Goal: Task Accomplishment & Management: Use online tool/utility

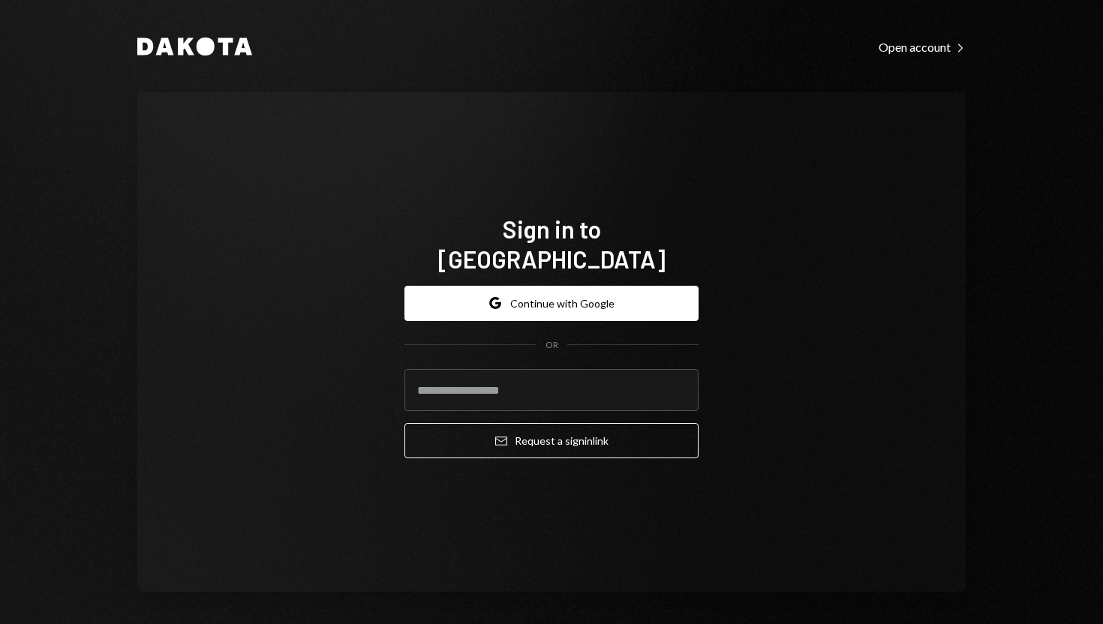
click at [566, 286] on button "Google Continue with Google" at bounding box center [551, 303] width 294 height 35
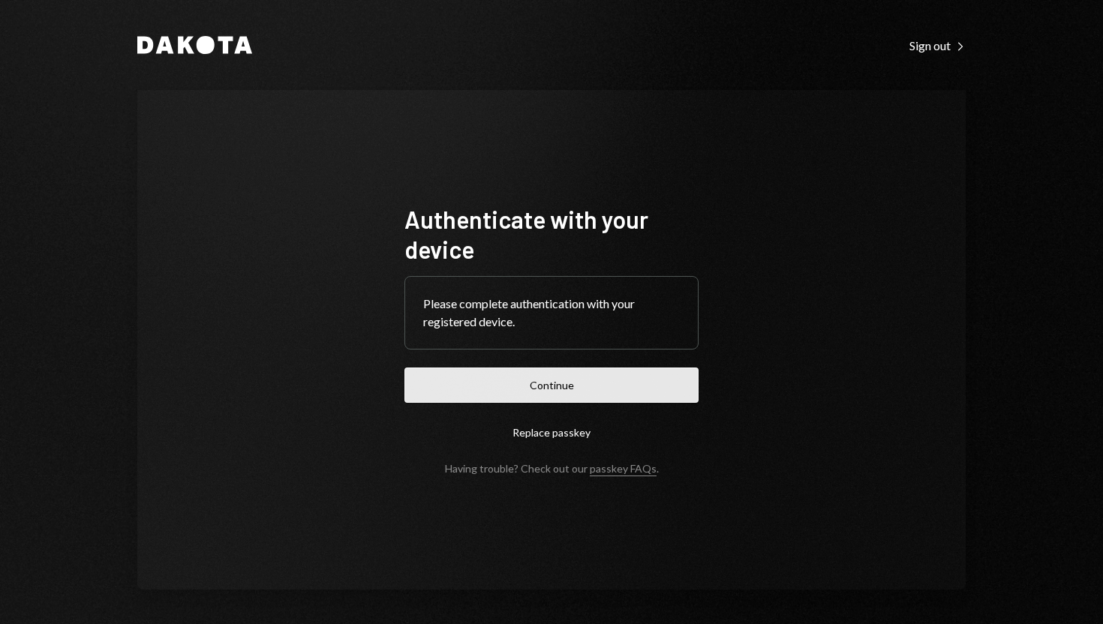
click at [584, 389] on button "Continue" at bounding box center [551, 385] width 294 height 35
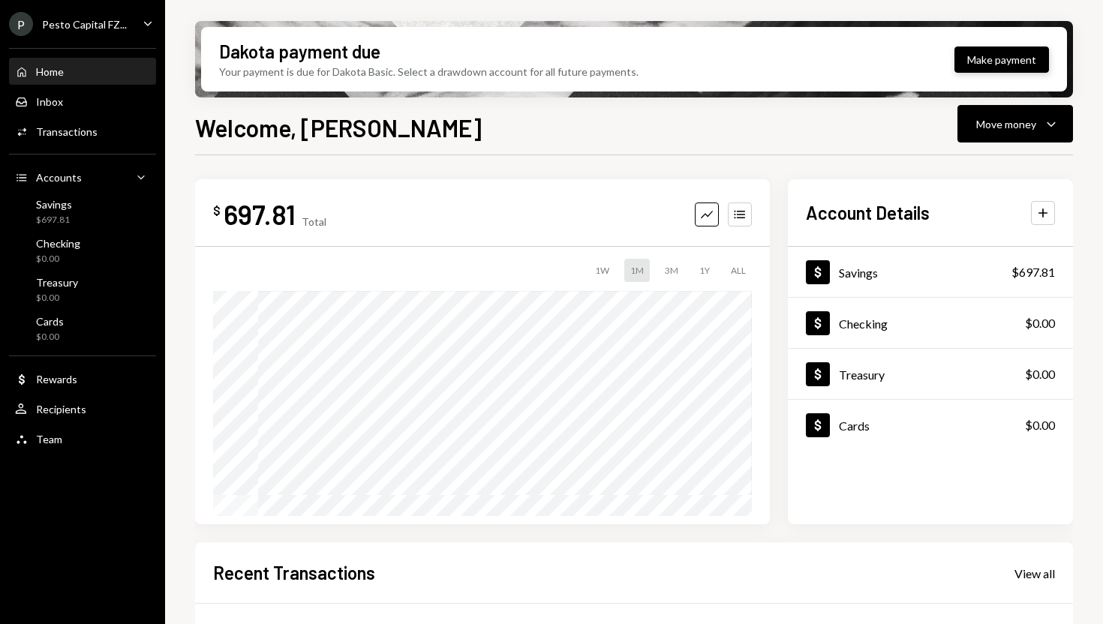
click at [1015, 57] on button "Make payment" at bounding box center [1001, 60] width 95 height 26
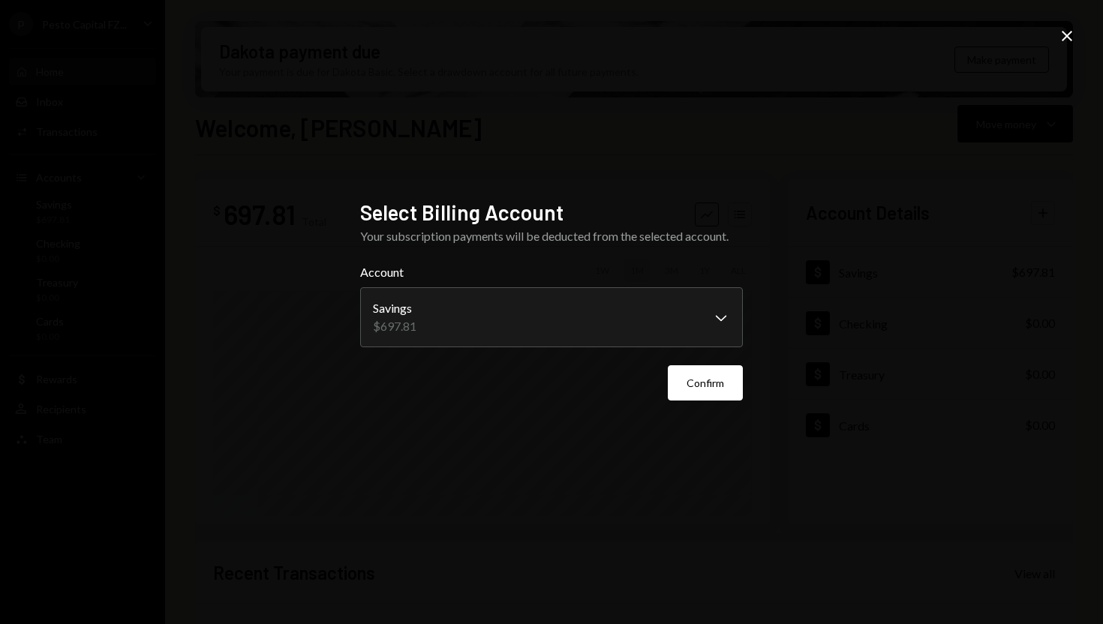
click at [1064, 34] on icon at bounding box center [1067, 36] width 11 height 11
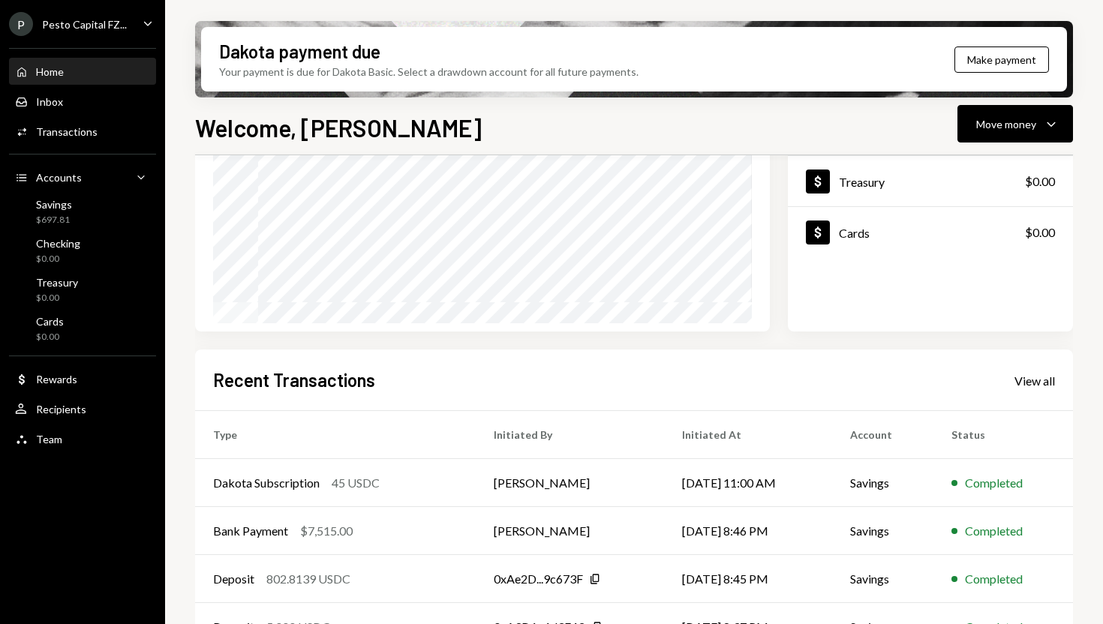
scroll to position [280, 0]
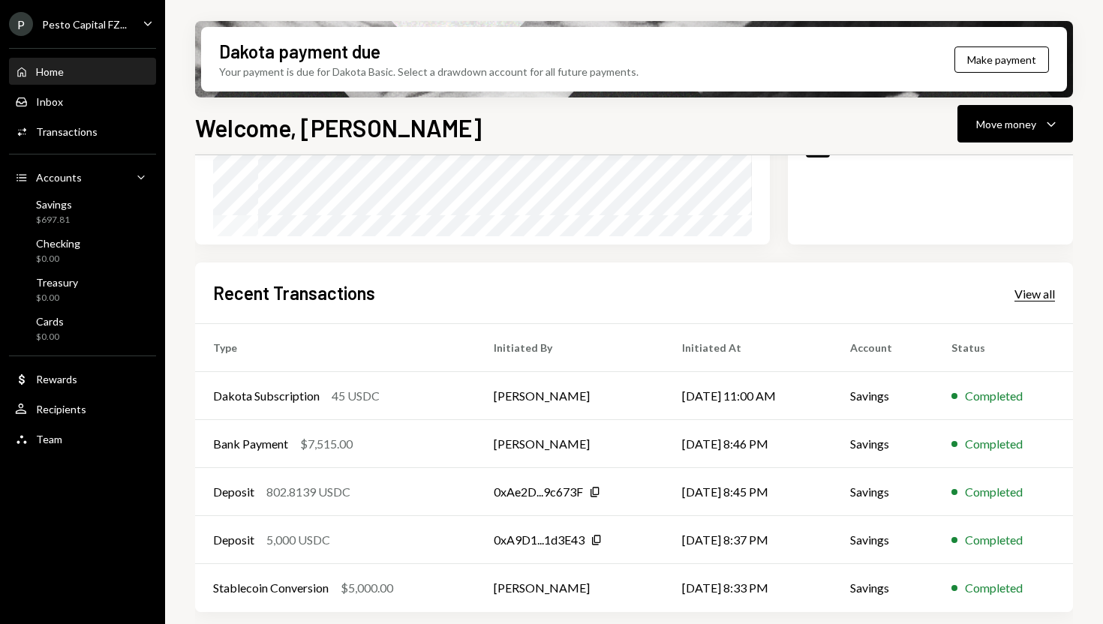
click at [1044, 289] on div "View all" at bounding box center [1034, 294] width 41 height 15
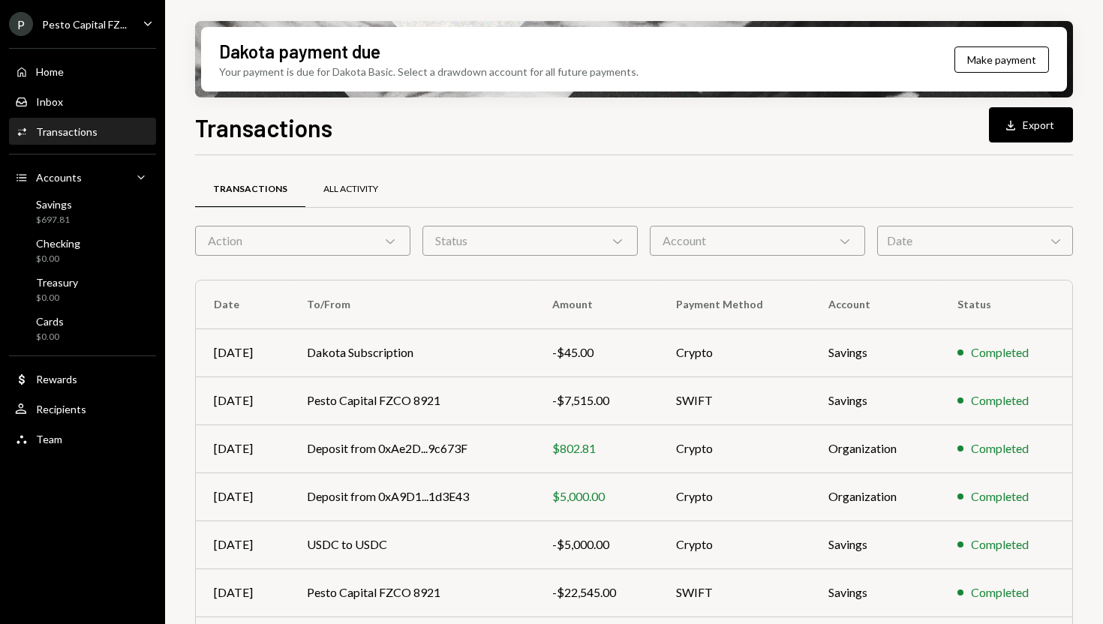
click at [362, 188] on div "All Activity" at bounding box center [350, 189] width 55 height 13
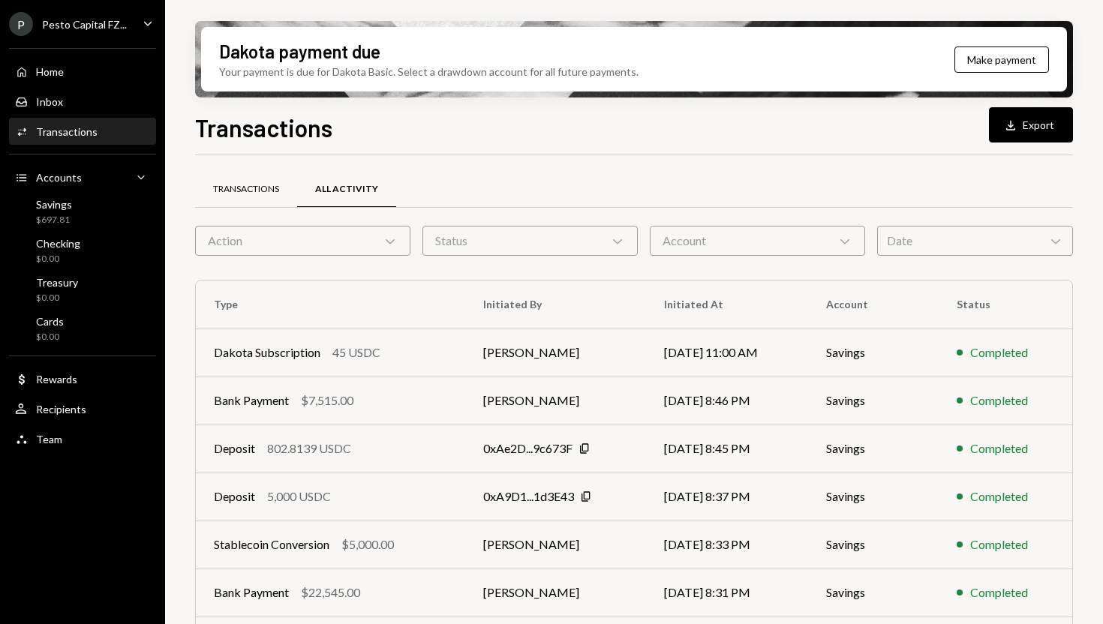
click at [265, 197] on div "Transactions" at bounding box center [246, 190] width 102 height 36
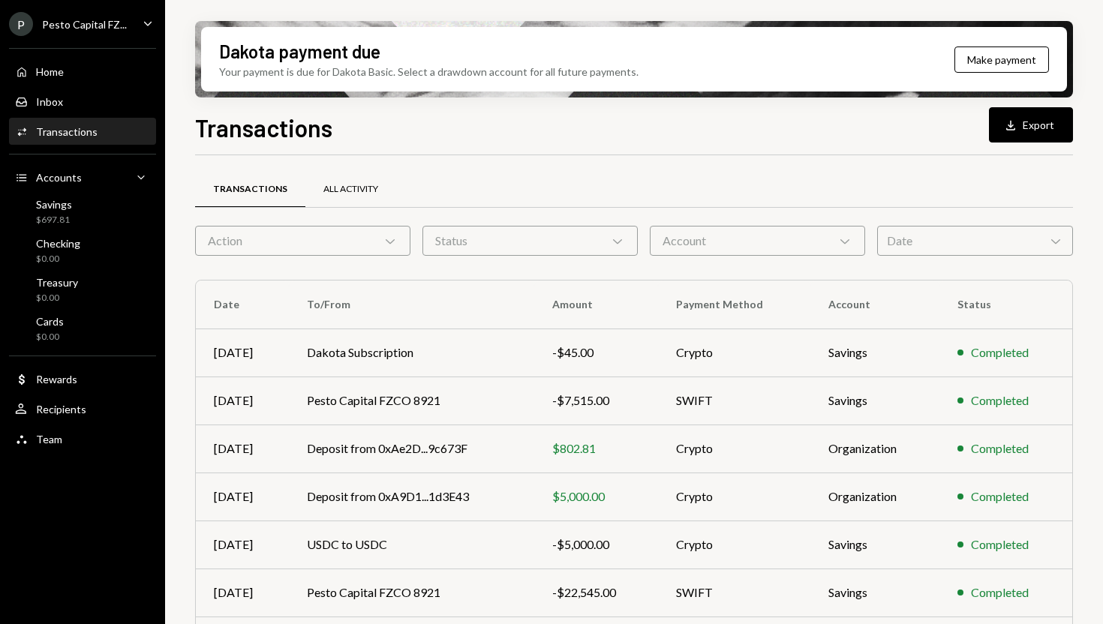
click at [345, 189] on div "All Activity" at bounding box center [350, 189] width 55 height 13
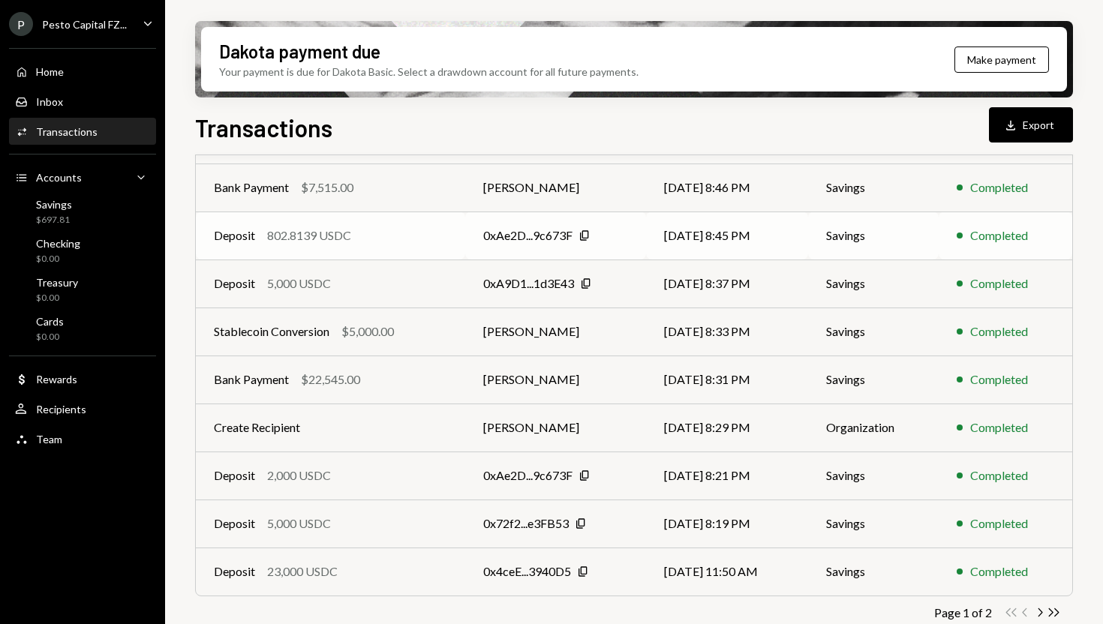
scroll to position [230, 0]
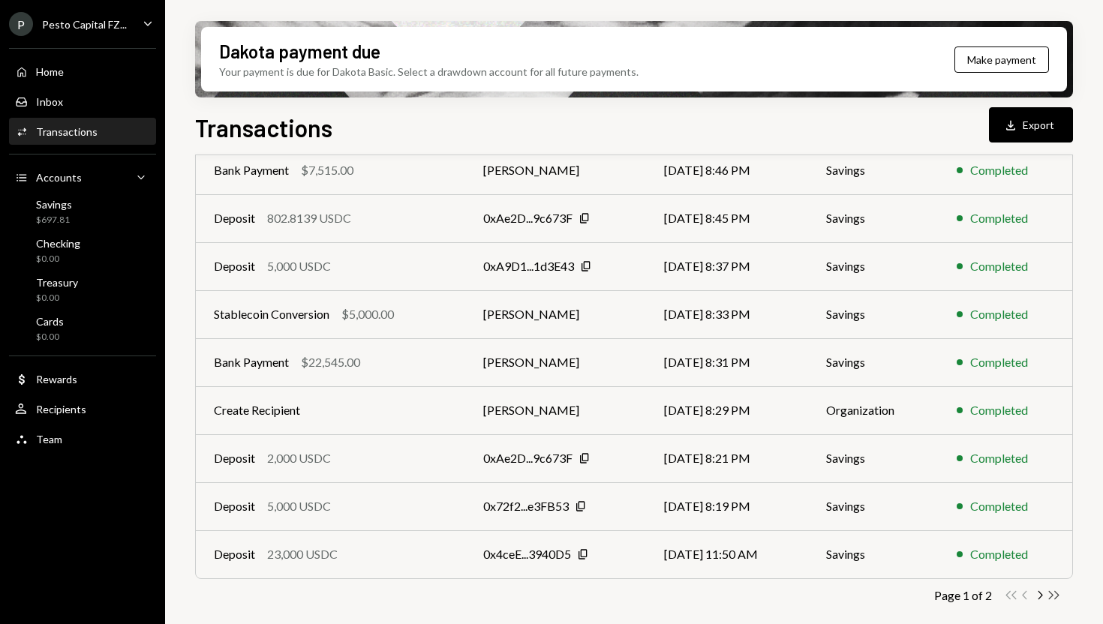
click at [1053, 596] on icon "Double Arrow Right" at bounding box center [1054, 595] width 14 height 14
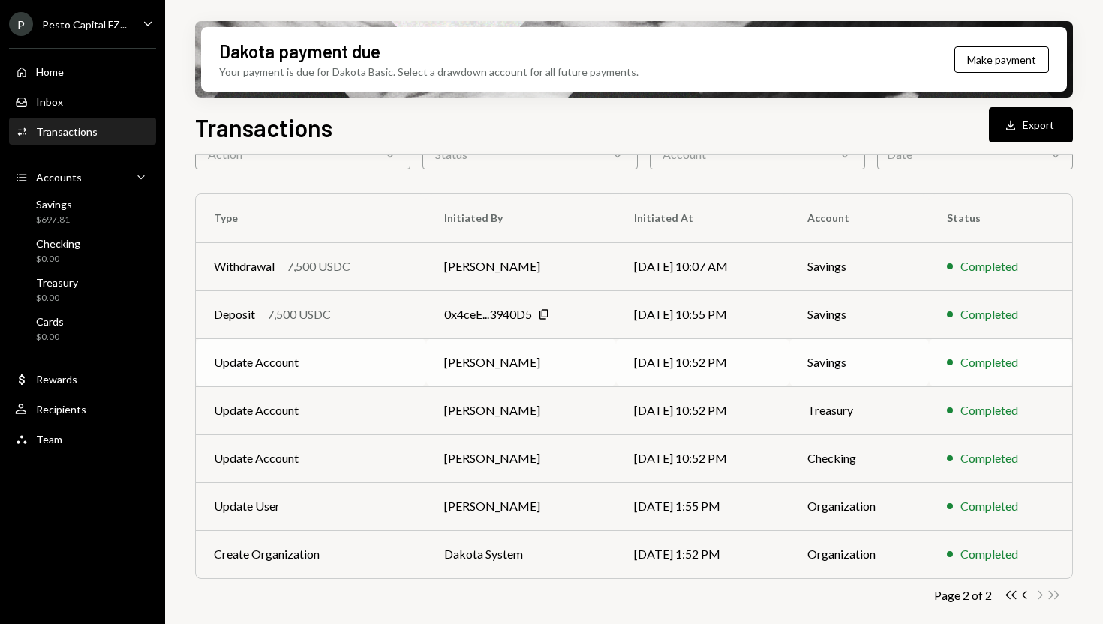
scroll to position [0, 0]
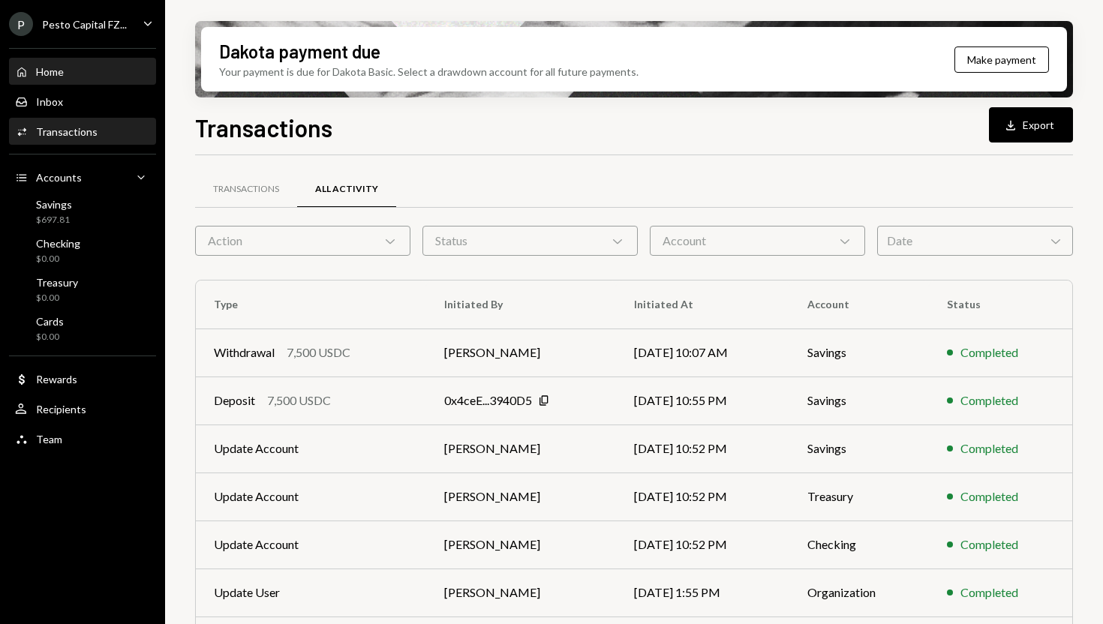
click at [68, 72] on div "Home Home" at bounding box center [82, 72] width 135 height 14
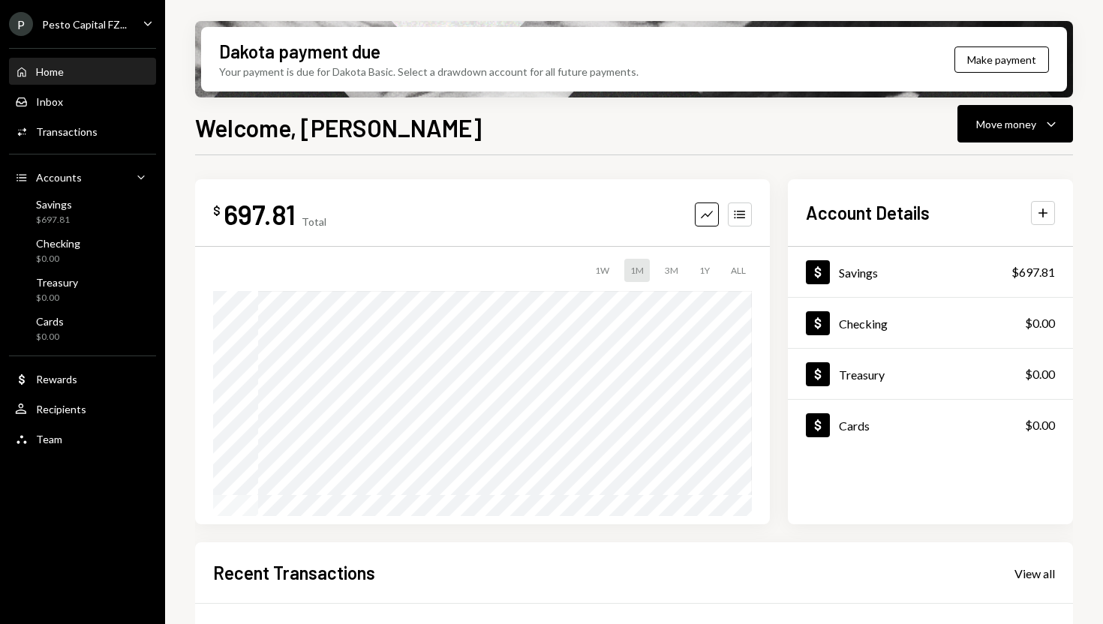
click at [146, 24] on icon "Caret Down" at bounding box center [148, 23] width 17 height 17
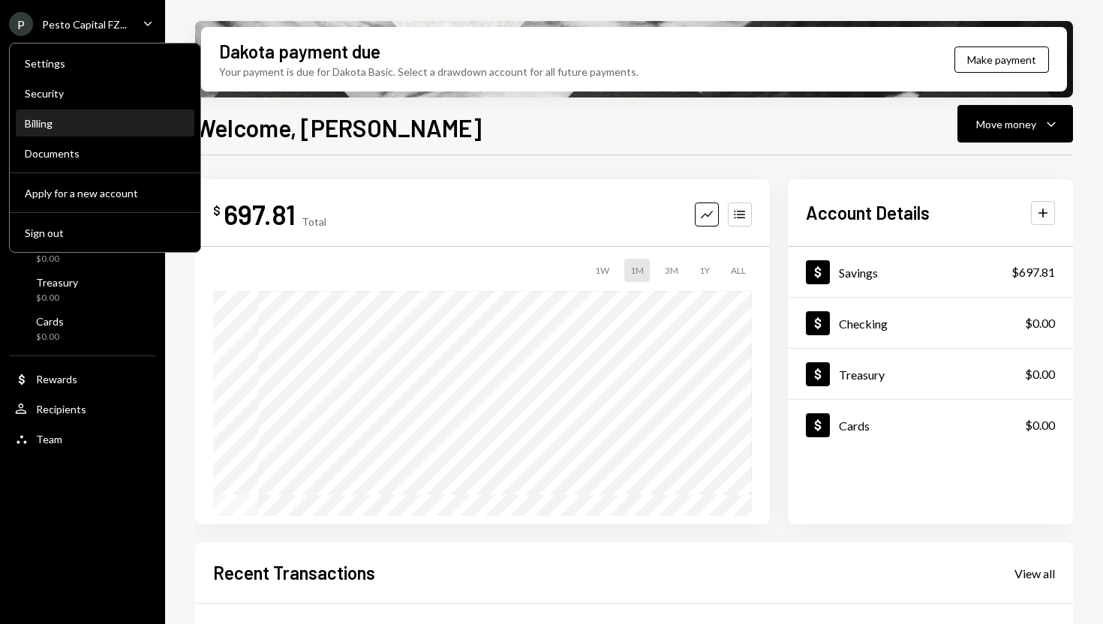
click at [83, 121] on div "Billing" at bounding box center [105, 123] width 161 height 13
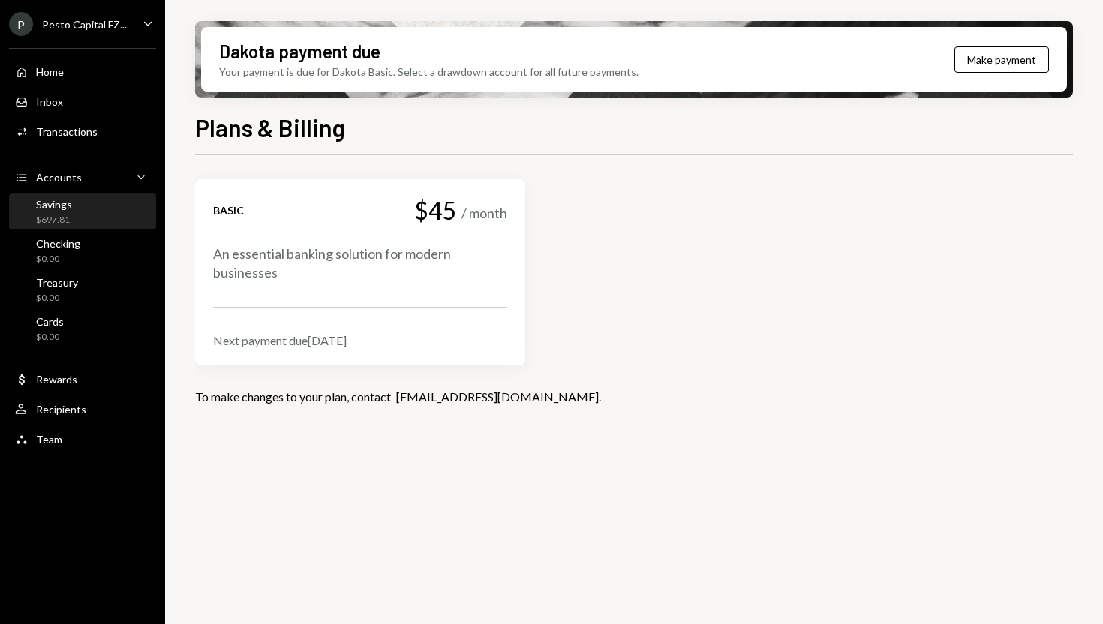
click at [64, 215] on div "$697.81" at bounding box center [54, 220] width 36 height 13
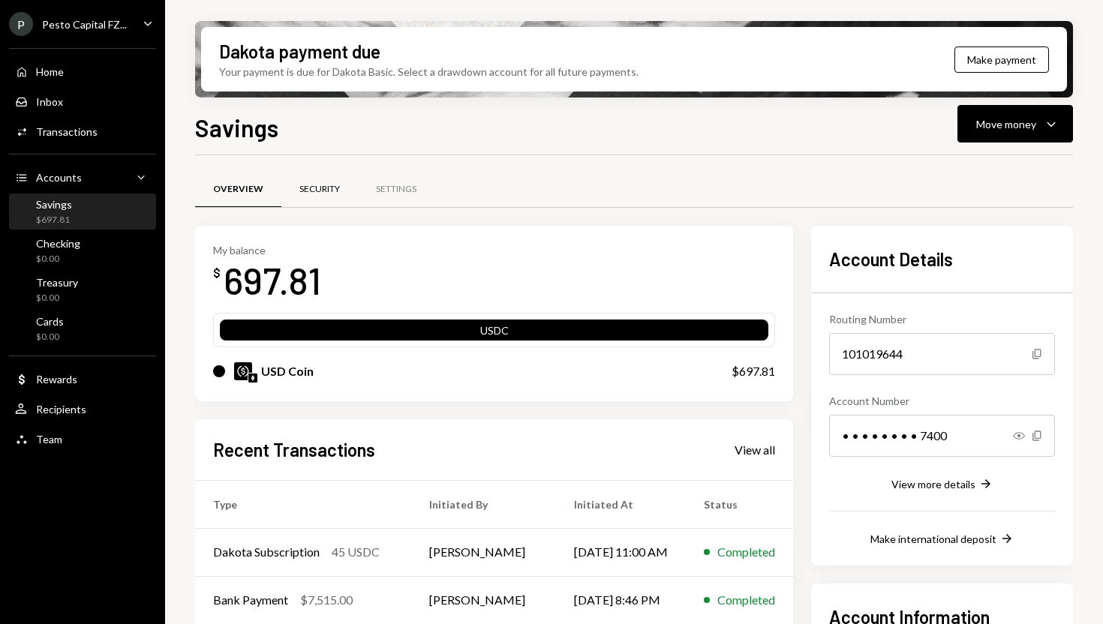
click at [334, 194] on div "Security" at bounding box center [319, 189] width 41 height 13
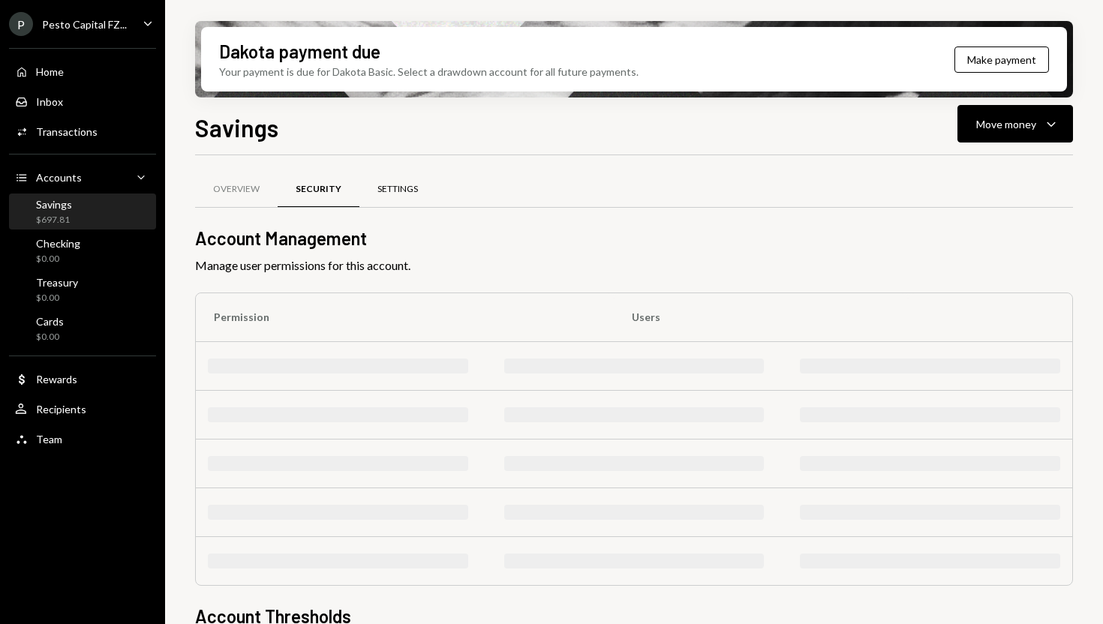
click at [380, 186] on div "Settings" at bounding box center [397, 189] width 41 height 13
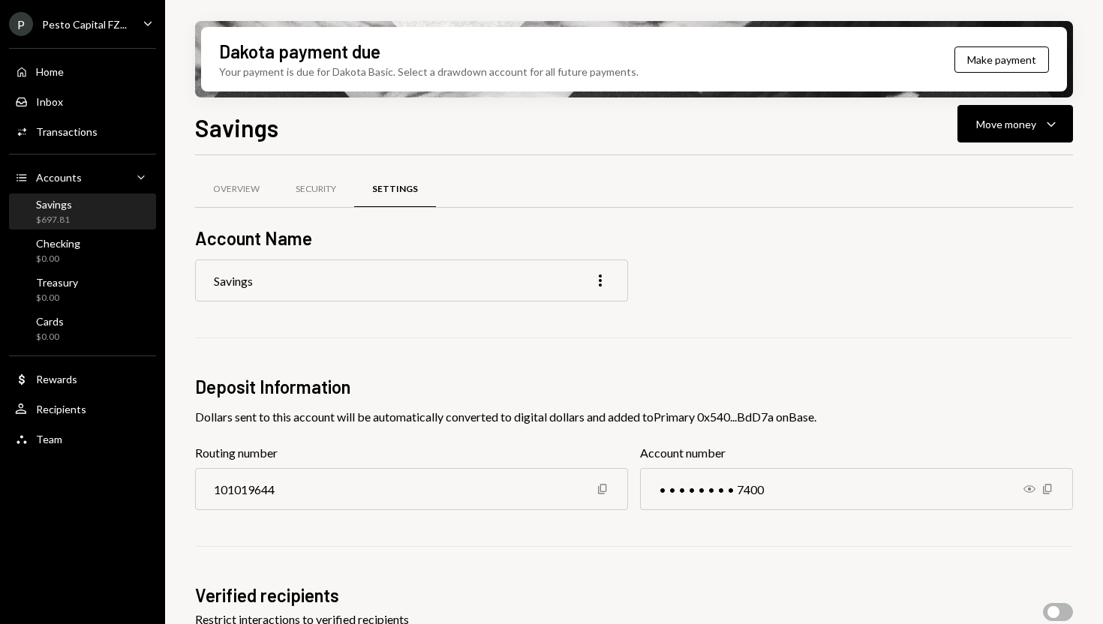
click at [119, 18] on div "Pesto Capital FZ..." at bounding box center [84, 24] width 85 height 13
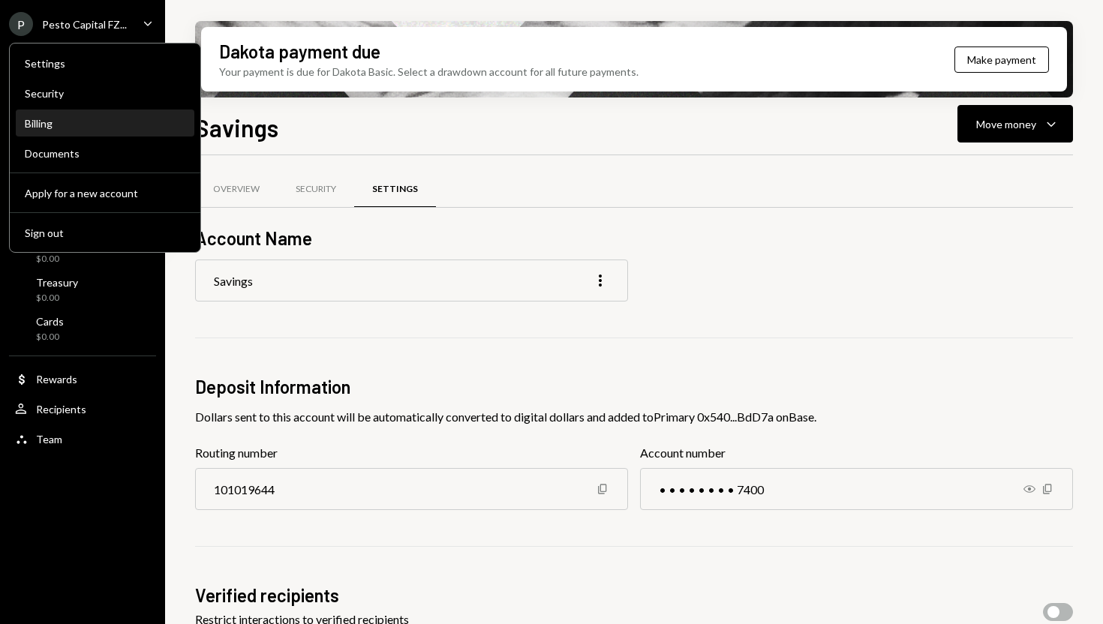
click at [61, 122] on div "Billing" at bounding box center [105, 123] width 161 height 13
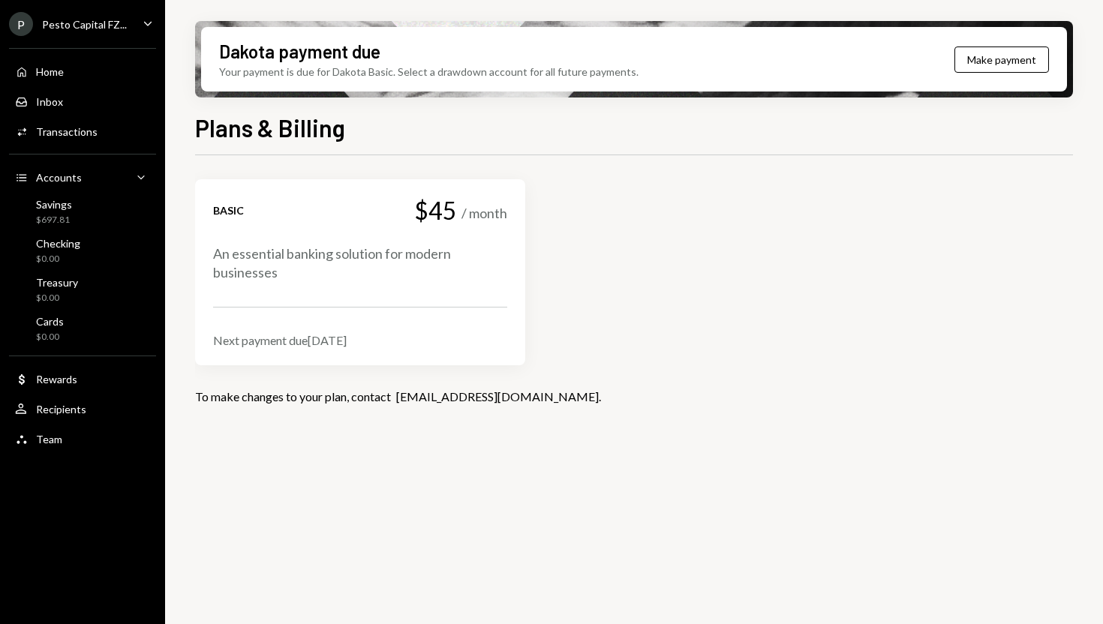
click at [128, 17] on div "P Pesto Capital FZ... Caret Down" at bounding box center [82, 24] width 165 height 24
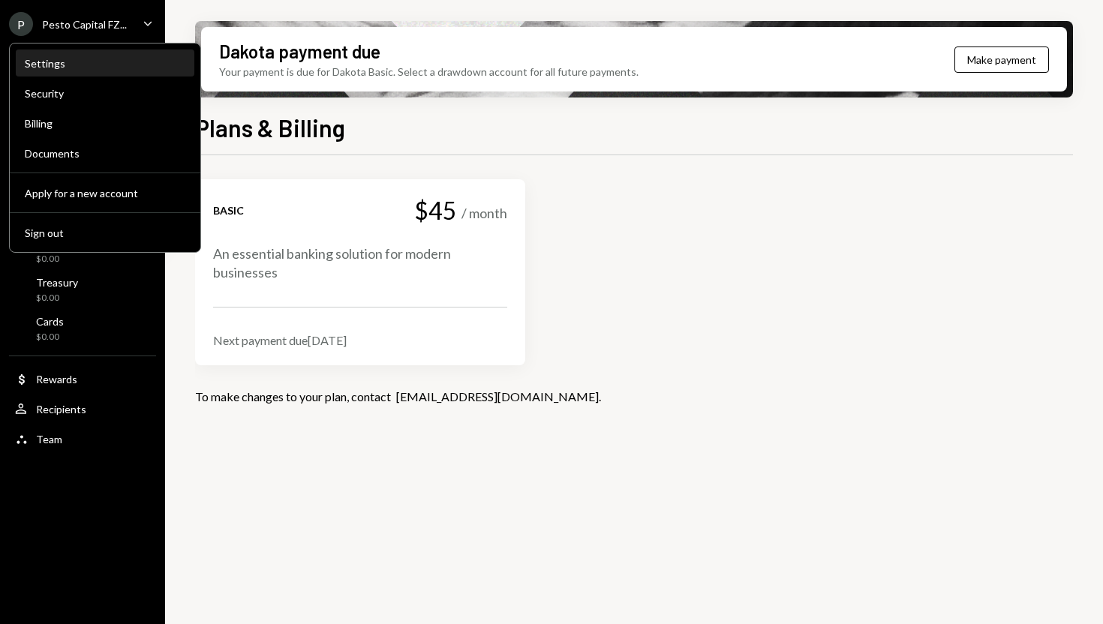
click at [66, 62] on div "Settings" at bounding box center [105, 63] width 161 height 13
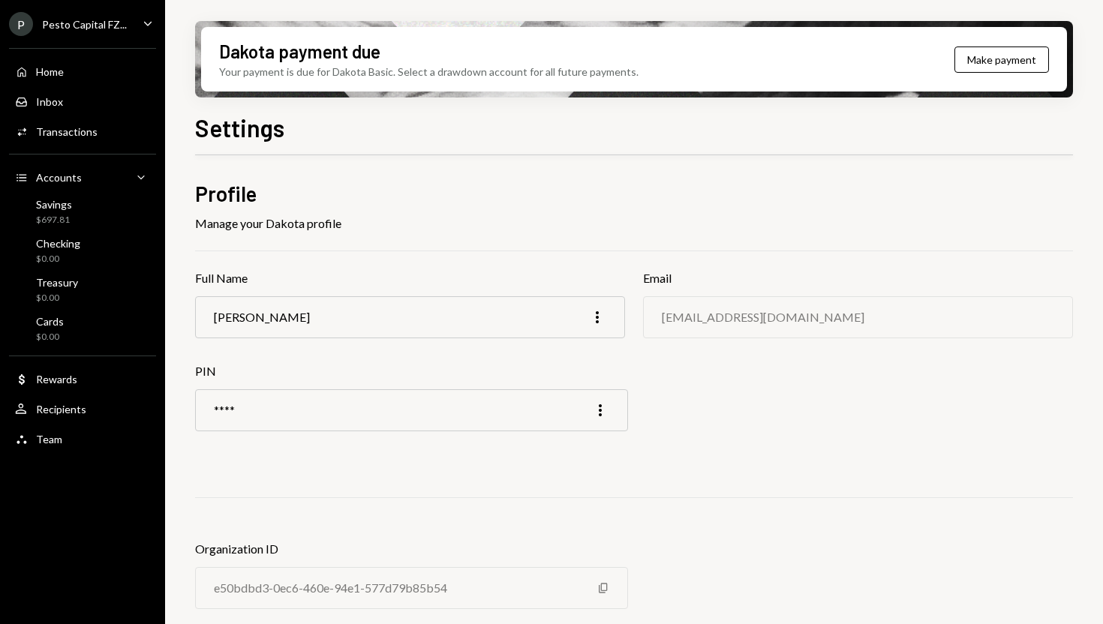
scroll to position [21, 0]
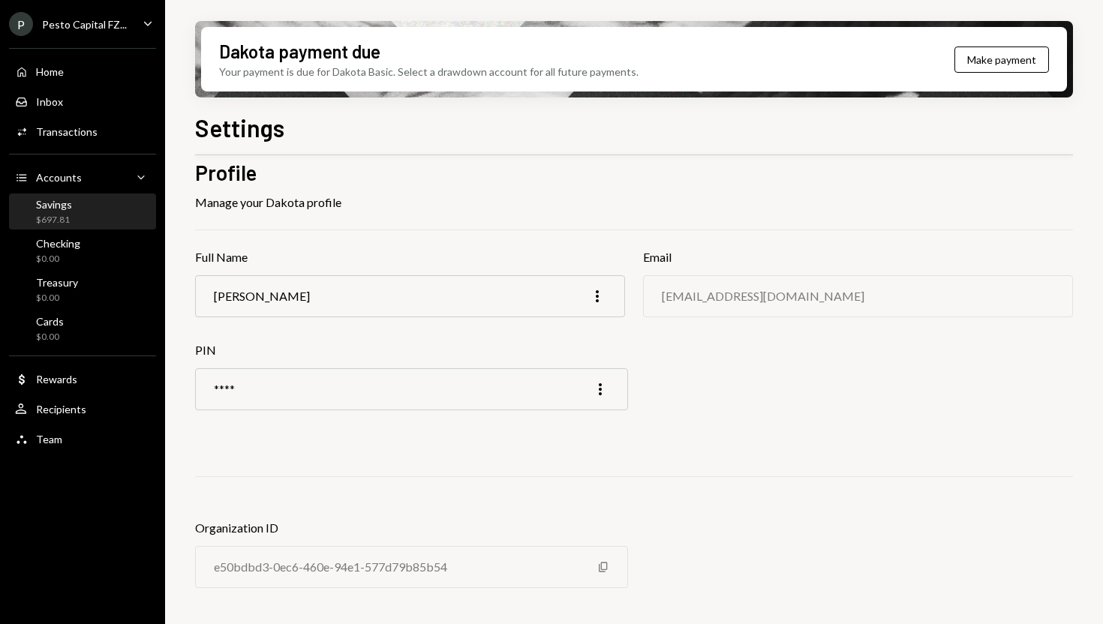
click at [107, 198] on div "Savings $697.81" at bounding box center [82, 212] width 135 height 29
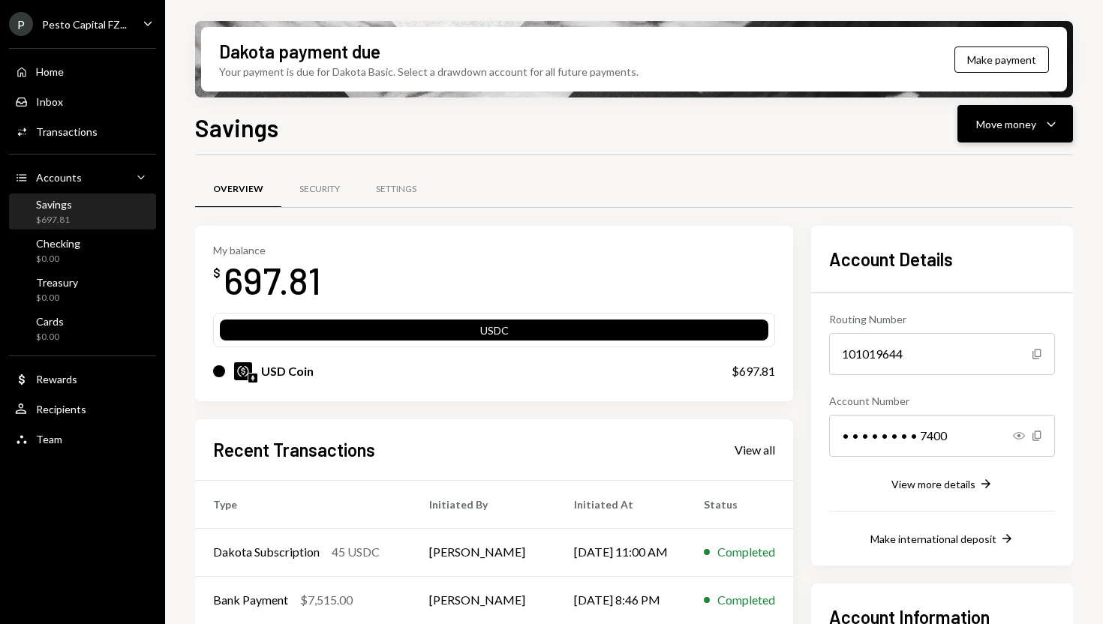
click at [1004, 126] on div "Move money" at bounding box center [1006, 124] width 60 height 16
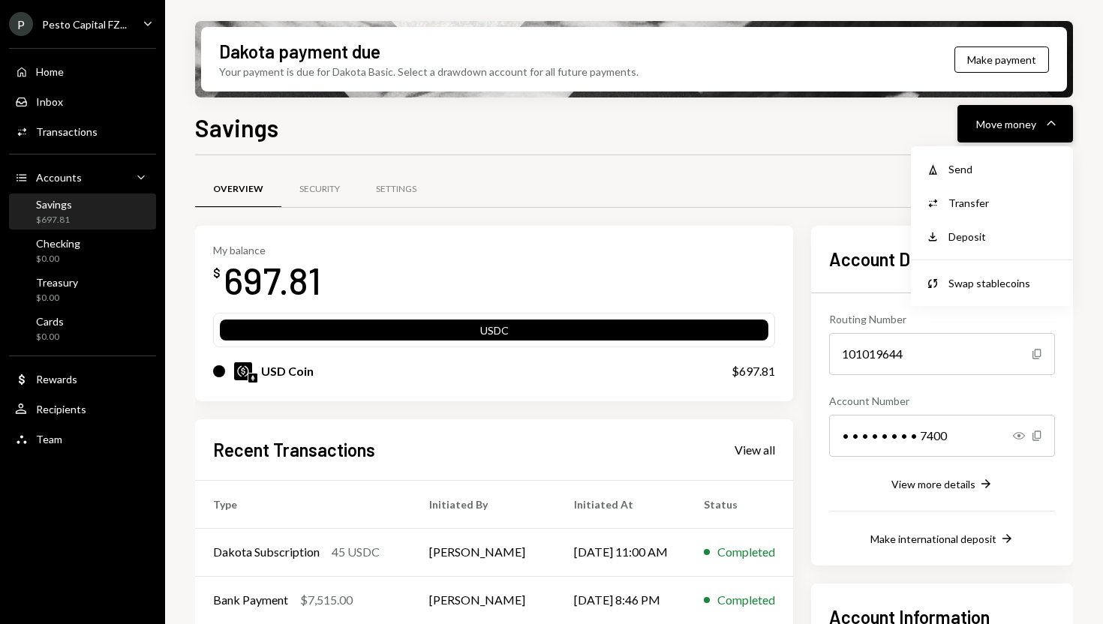
click at [1004, 126] on div "Move money" at bounding box center [1006, 124] width 60 height 16
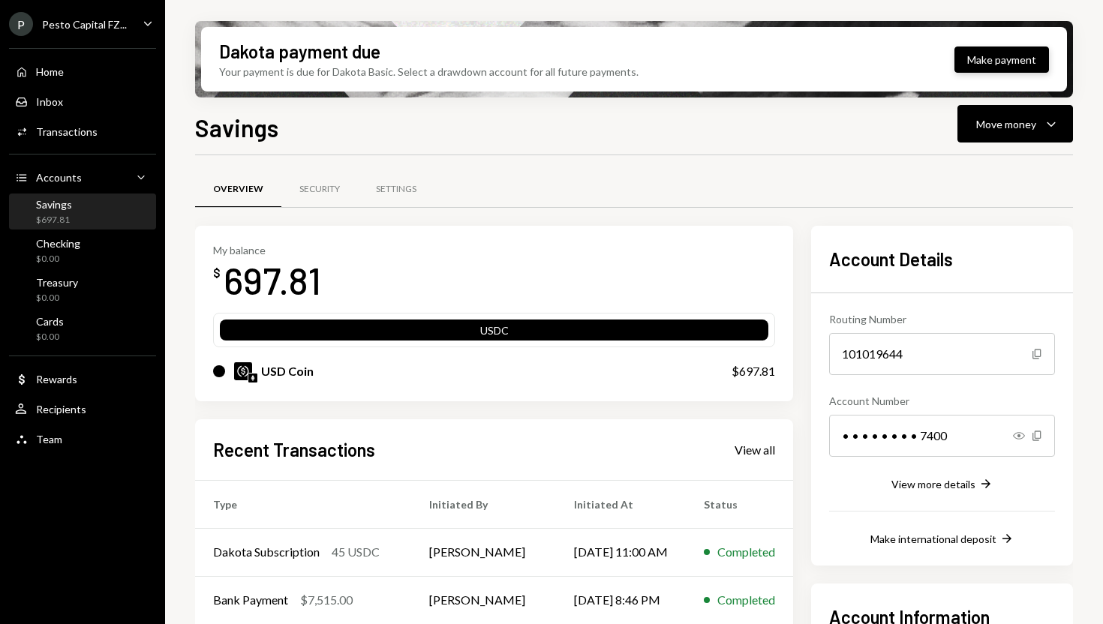
click at [1004, 57] on button "Make payment" at bounding box center [1001, 60] width 95 height 26
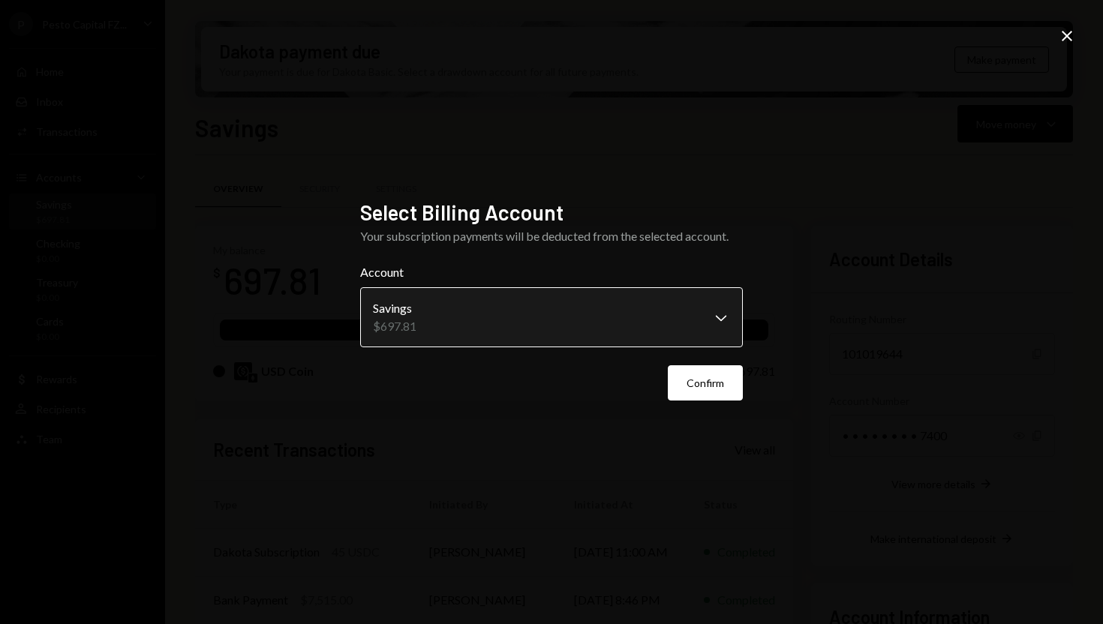
click at [613, 299] on body "P Pesto Capital FZ... Caret Down Home Home Inbox Inbox Activities Transactions …" at bounding box center [551, 312] width 1103 height 624
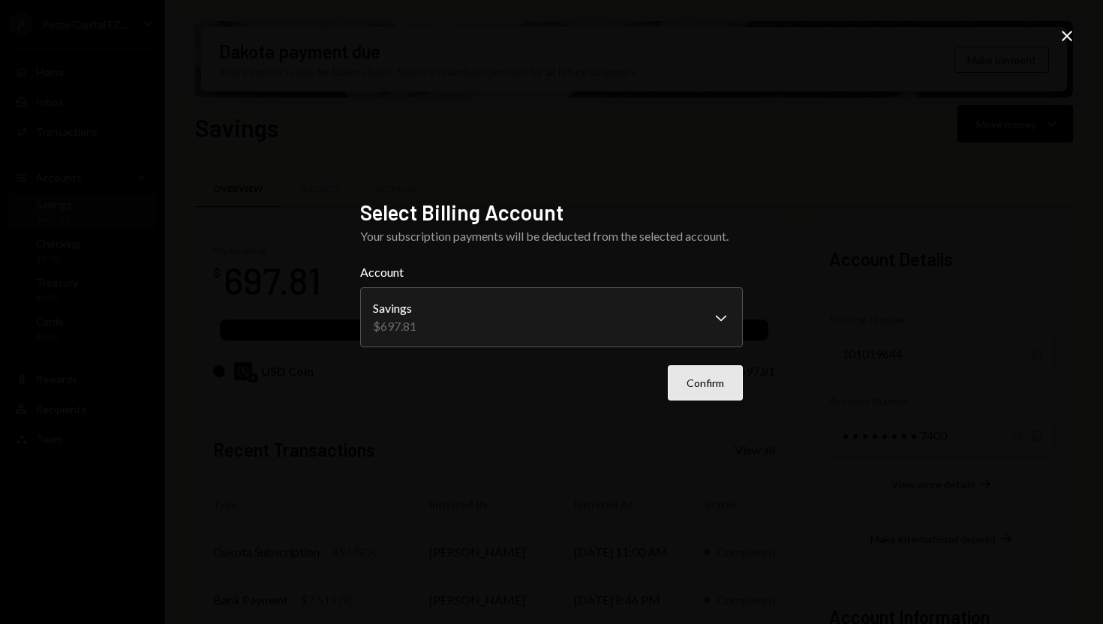
click at [690, 392] on button "Confirm" at bounding box center [705, 382] width 75 height 35
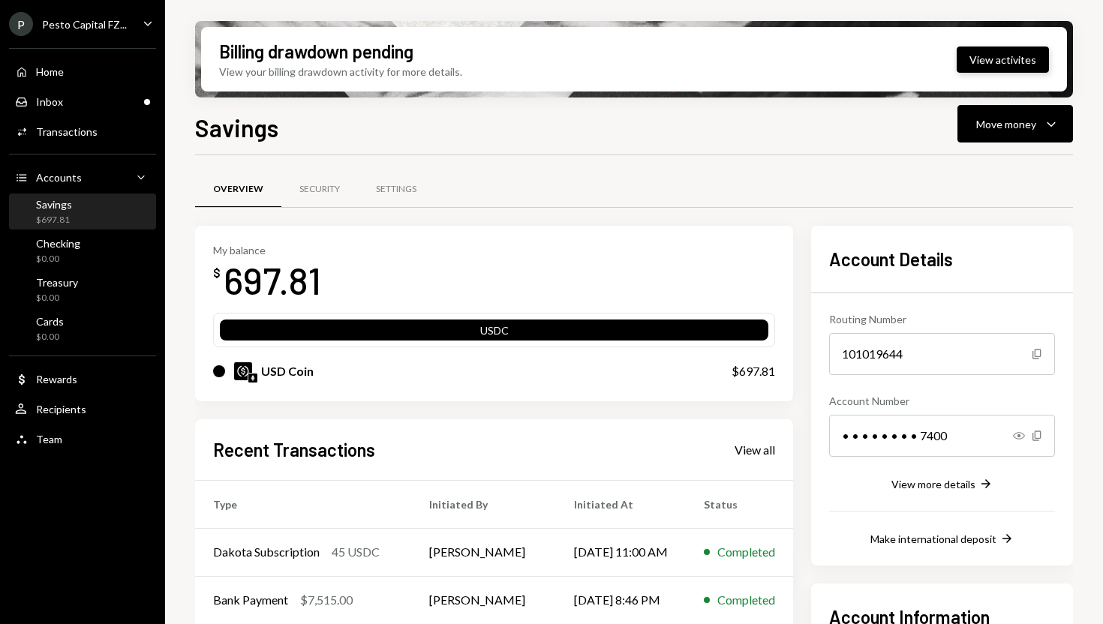
click at [995, 61] on button "View activites" at bounding box center [1003, 60] width 92 height 26
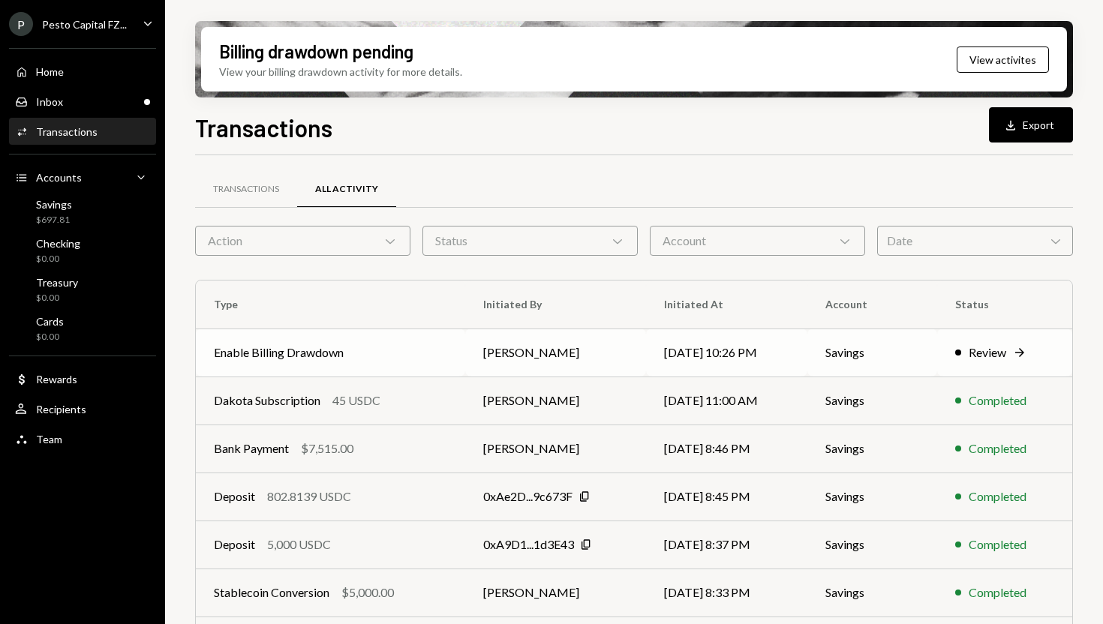
click at [1006, 350] on div "Review" at bounding box center [988, 353] width 38 height 18
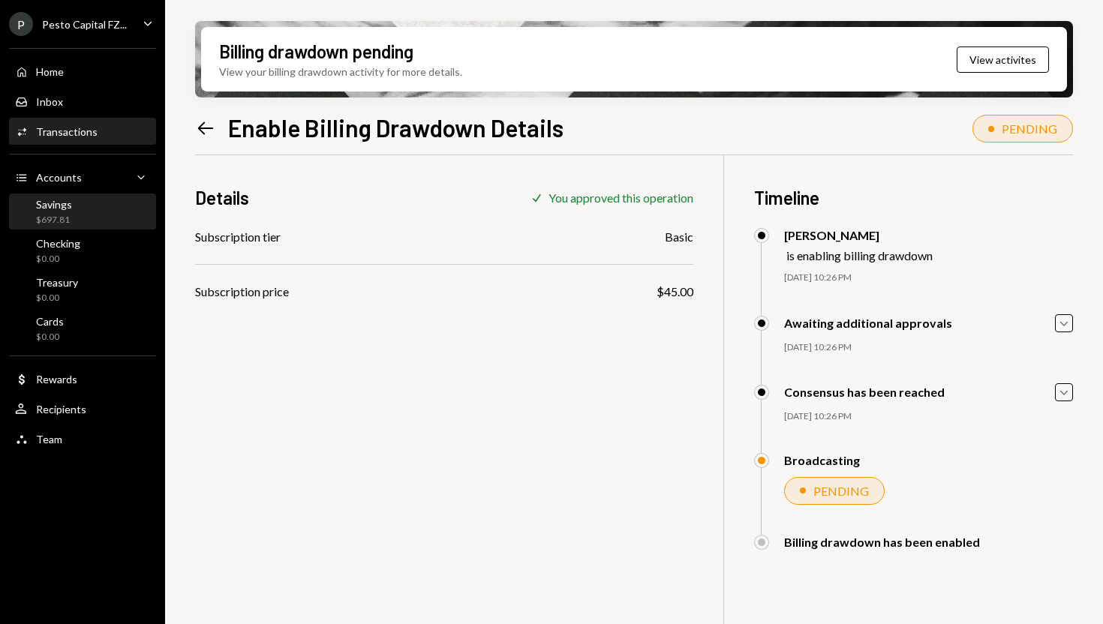
click at [59, 211] on div "Savings $697.81" at bounding box center [54, 212] width 36 height 29
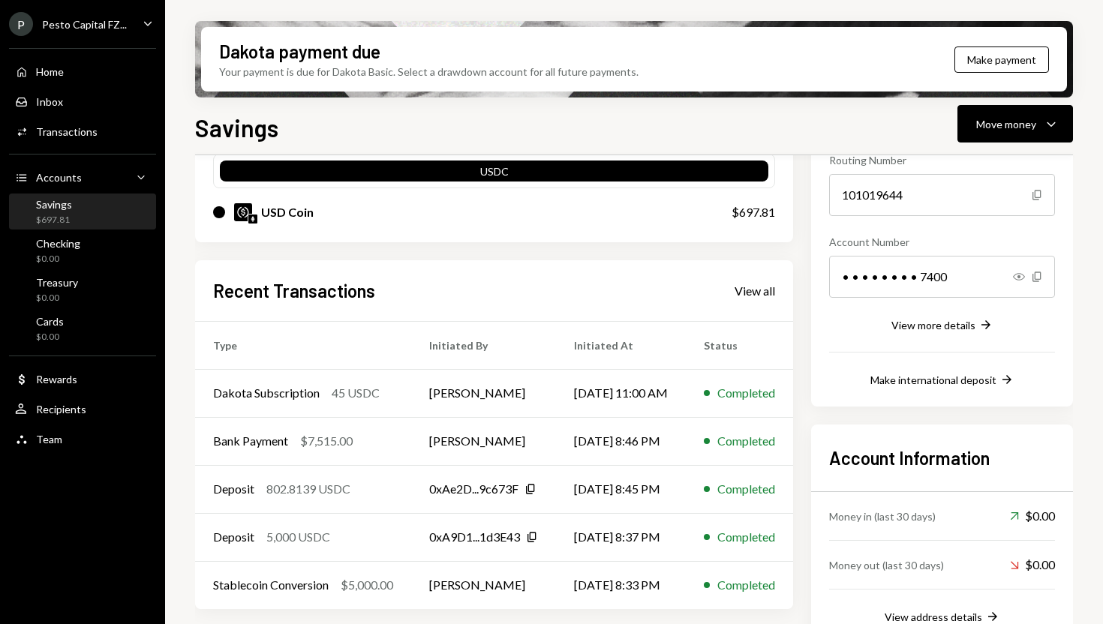
scroll to position [191, 0]
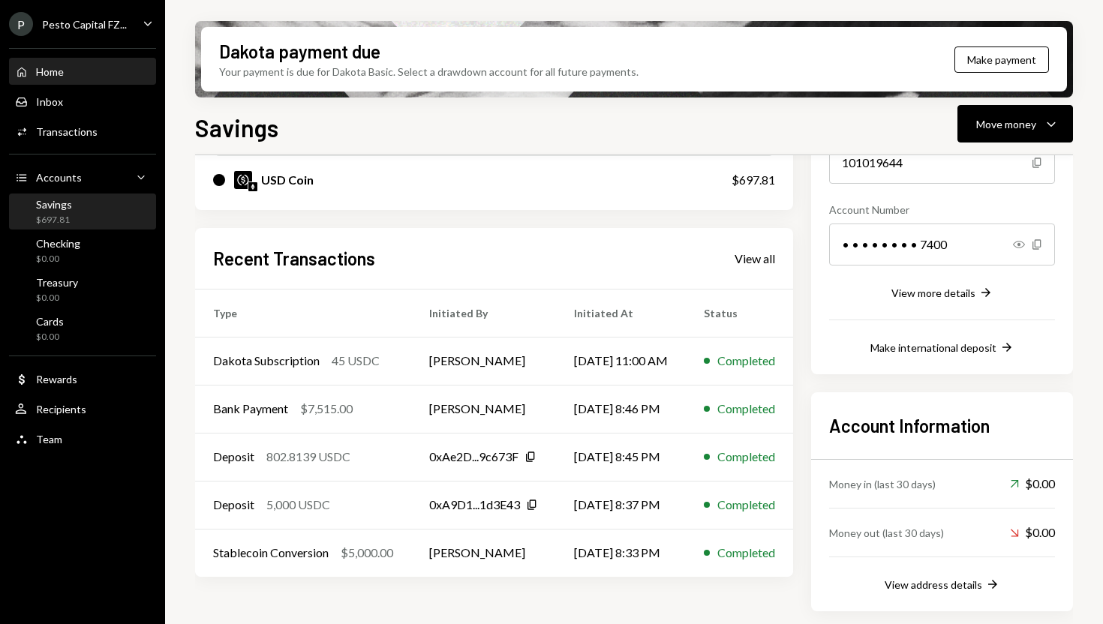
click at [59, 73] on div "Home" at bounding box center [50, 71] width 28 height 13
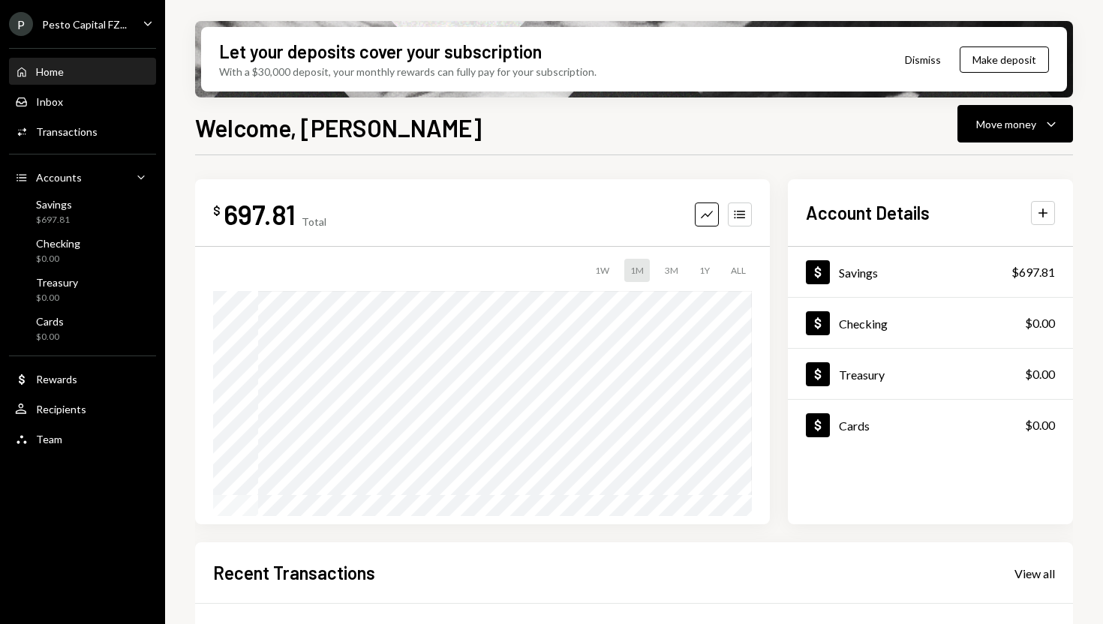
click at [920, 61] on button "Dismiss" at bounding box center [923, 59] width 74 height 35
click at [956, 57] on button "Dismiss" at bounding box center [961, 59] width 74 height 35
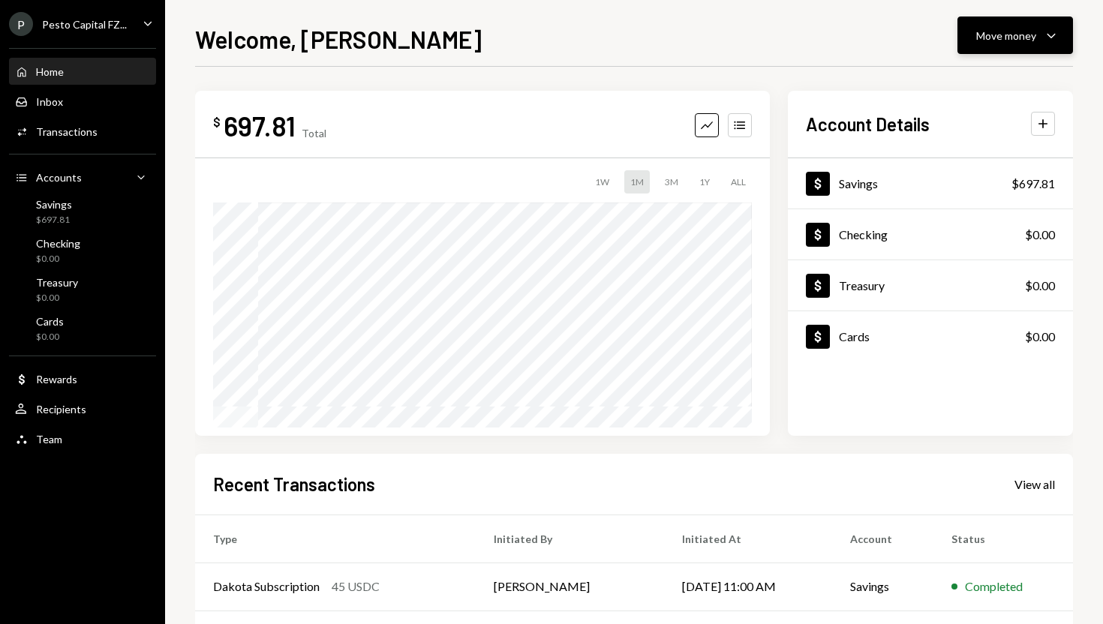
click at [1011, 41] on div "Move money" at bounding box center [1006, 36] width 60 height 16
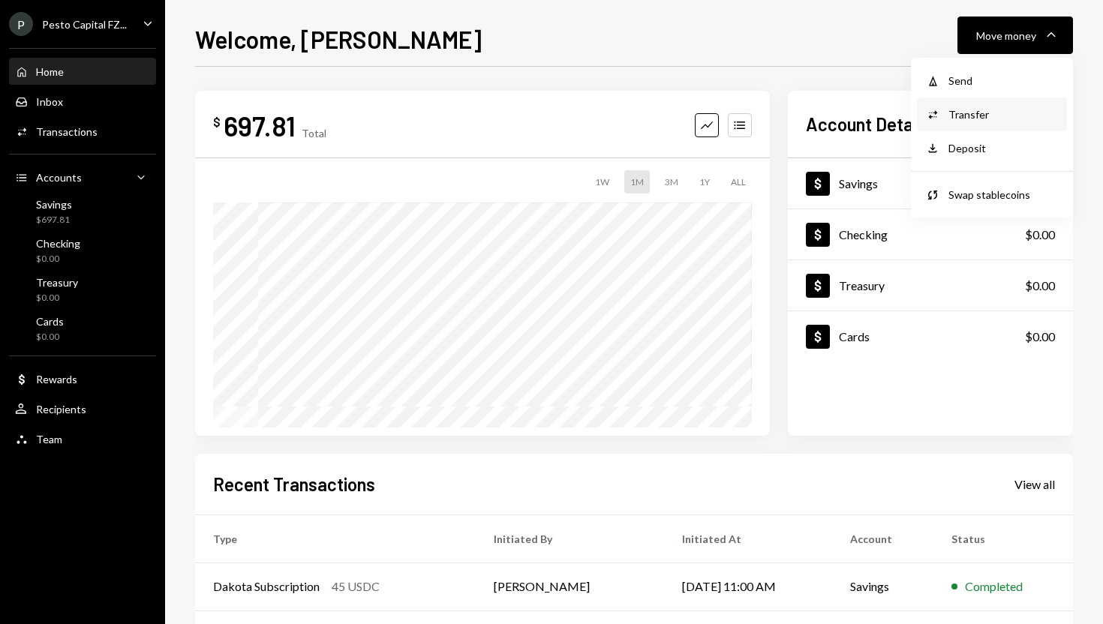
click at [976, 119] on div "Transfer" at bounding box center [1003, 115] width 110 height 16
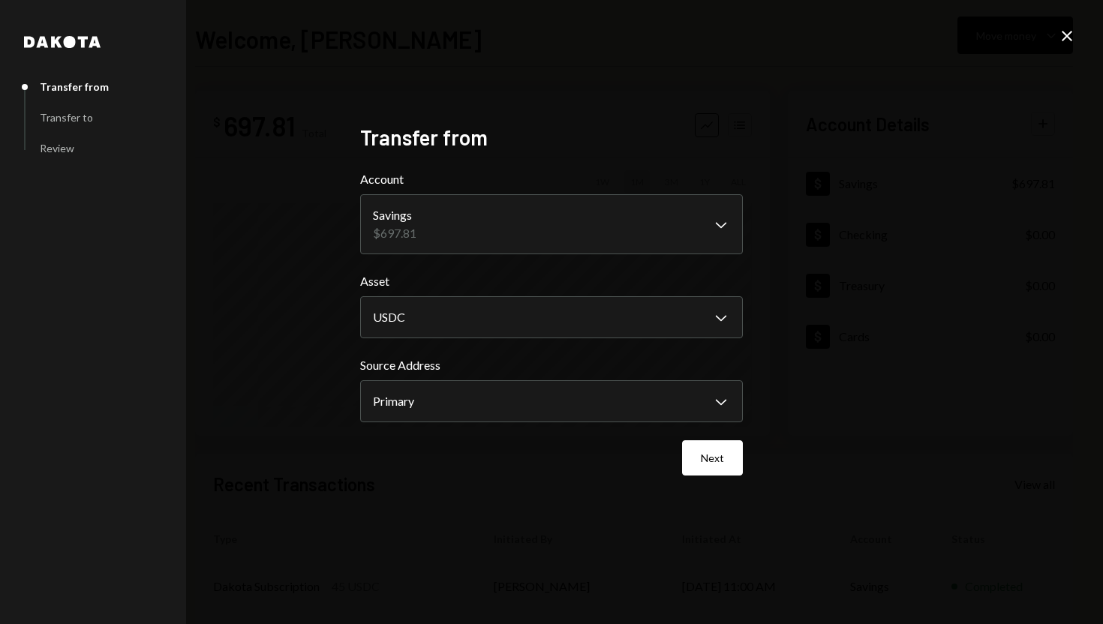
click at [1068, 35] on icon "Close" at bounding box center [1067, 36] width 18 height 18
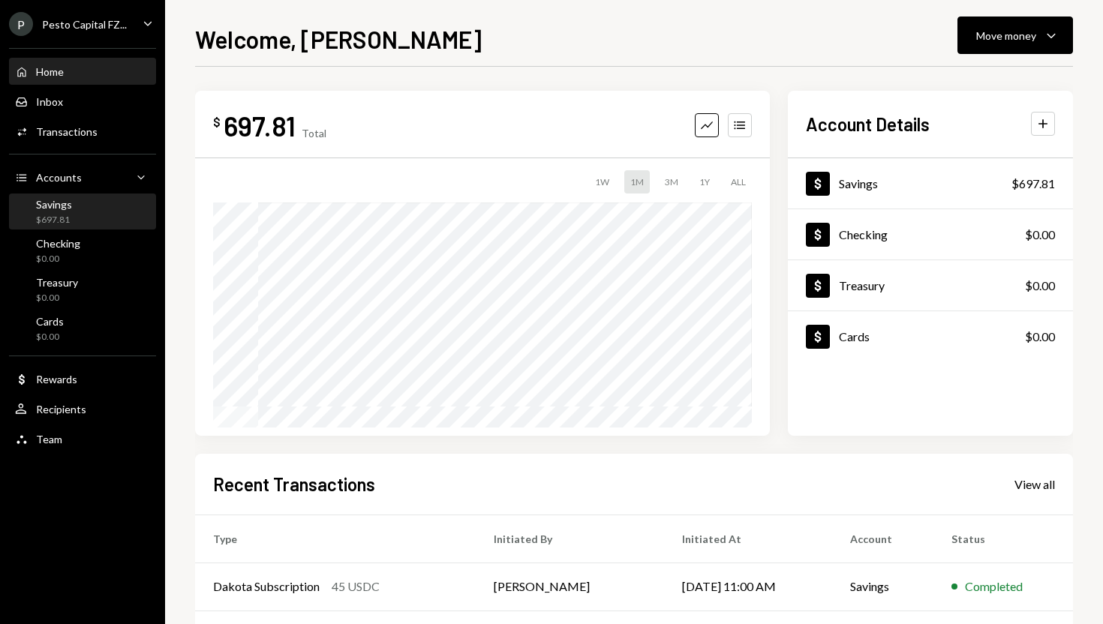
click at [116, 199] on div "Savings $697.81" at bounding box center [82, 212] width 135 height 29
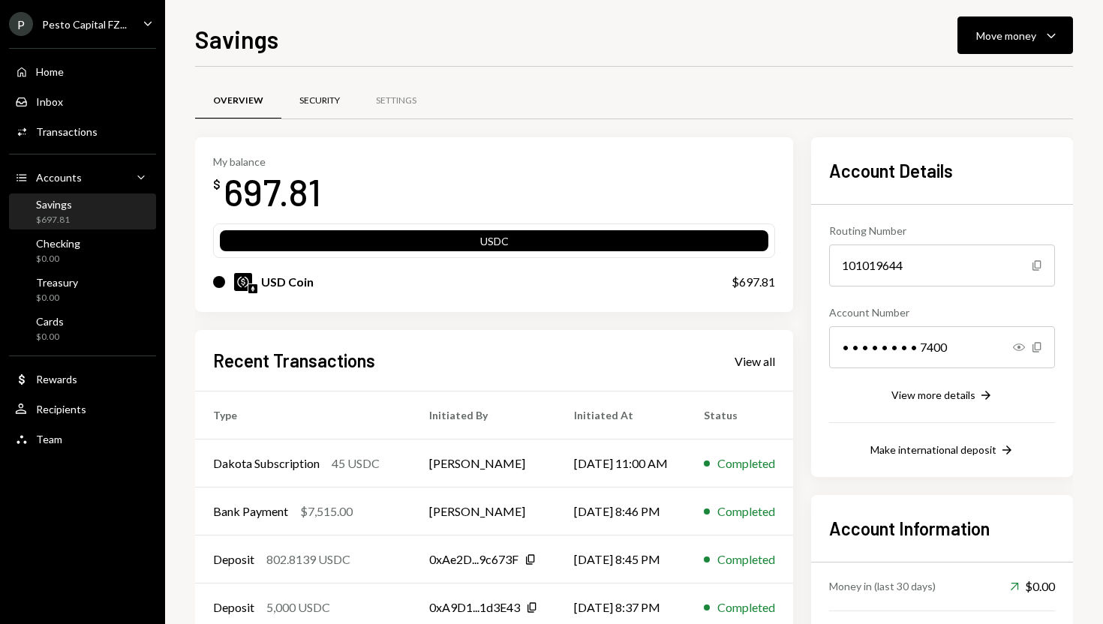
click at [318, 106] on div "Security" at bounding box center [319, 101] width 41 height 13
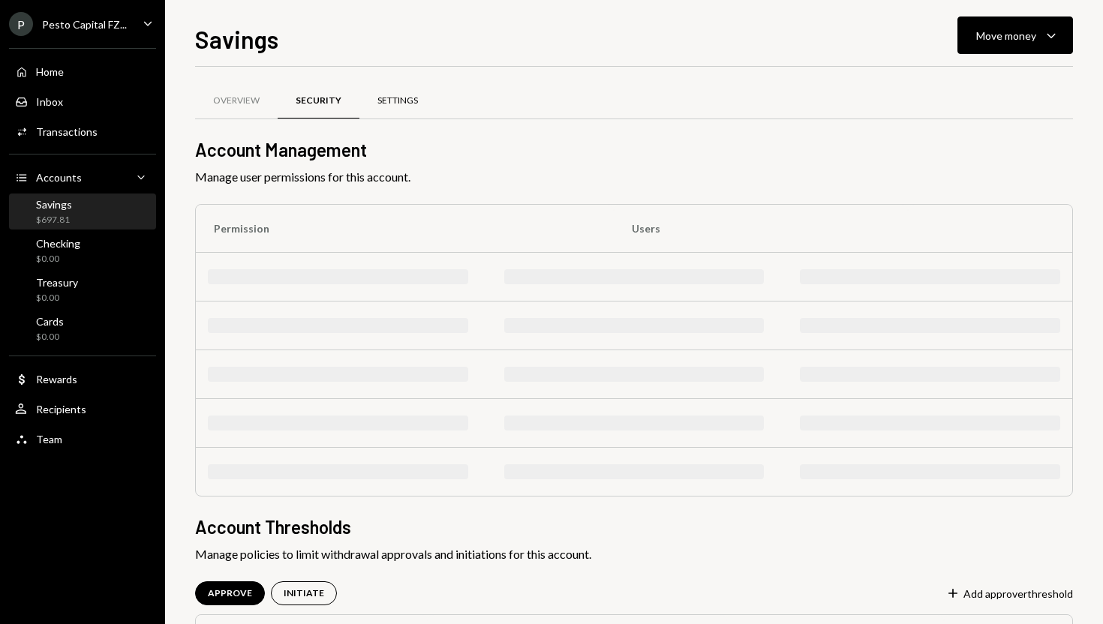
click at [395, 107] on div "Settings" at bounding box center [397, 101] width 77 height 36
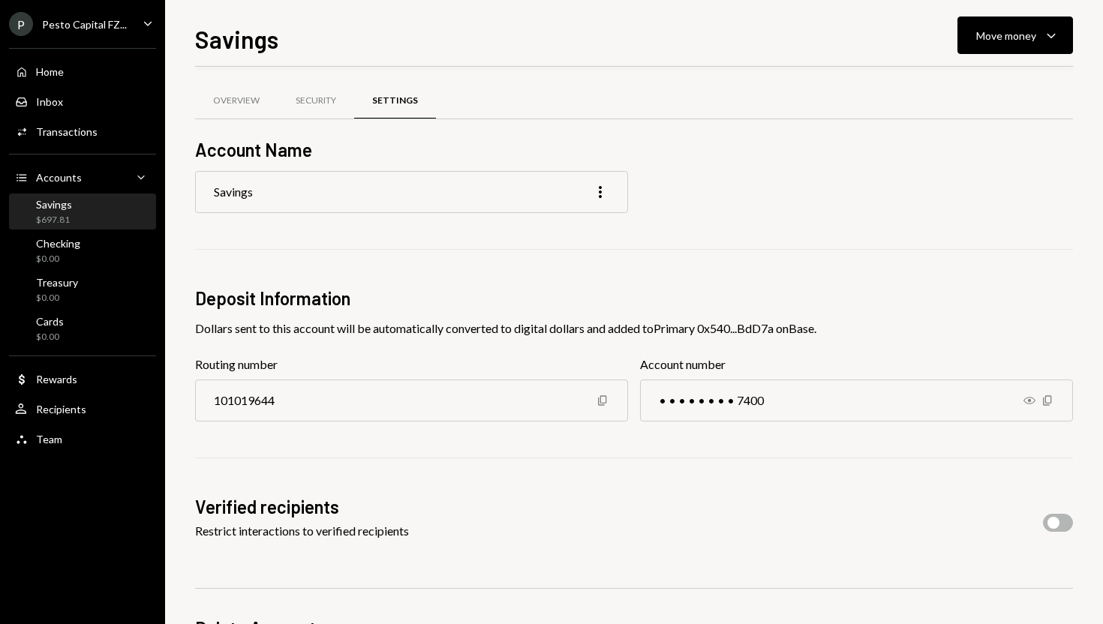
scroll to position [106, 0]
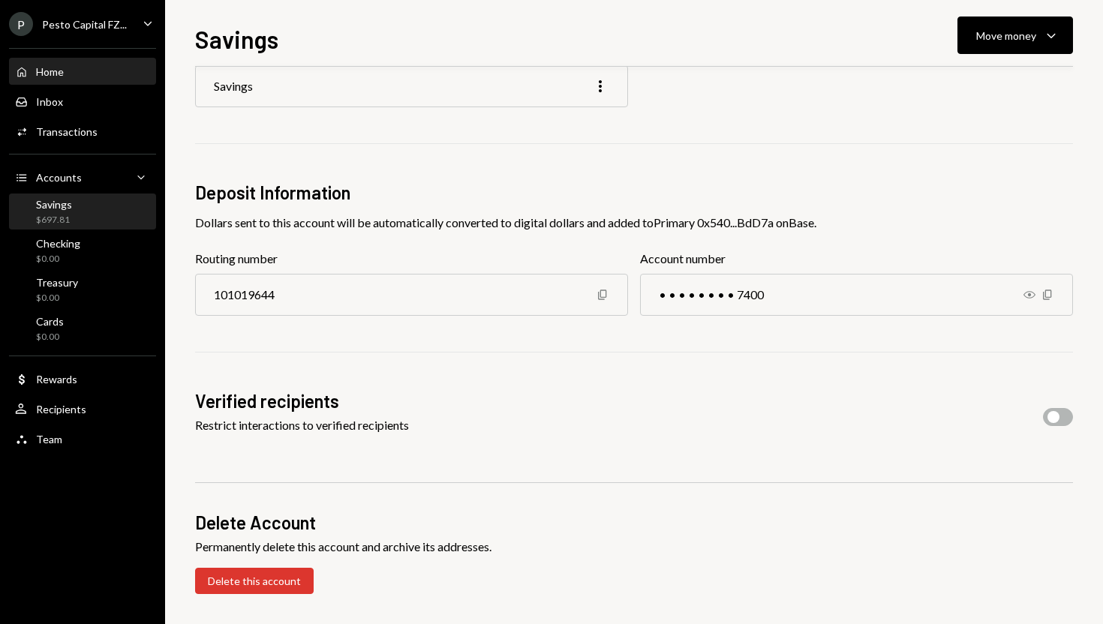
click at [59, 78] on div "Home Home" at bounding box center [82, 72] width 135 height 26
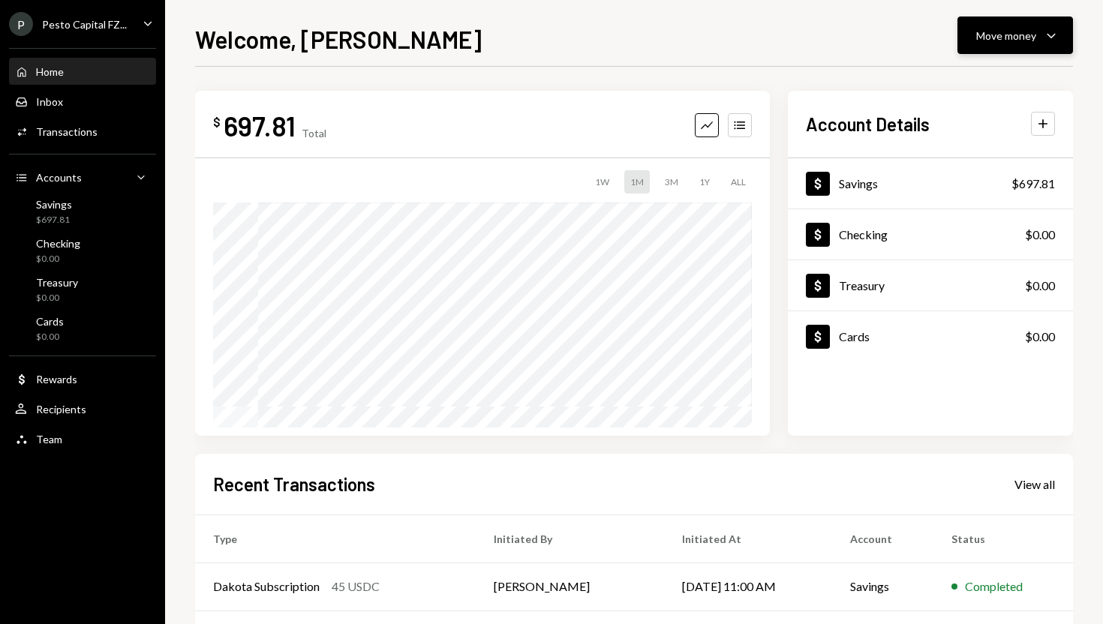
click at [1033, 50] on button "Move money Caret Down" at bounding box center [1015, 36] width 116 height 38
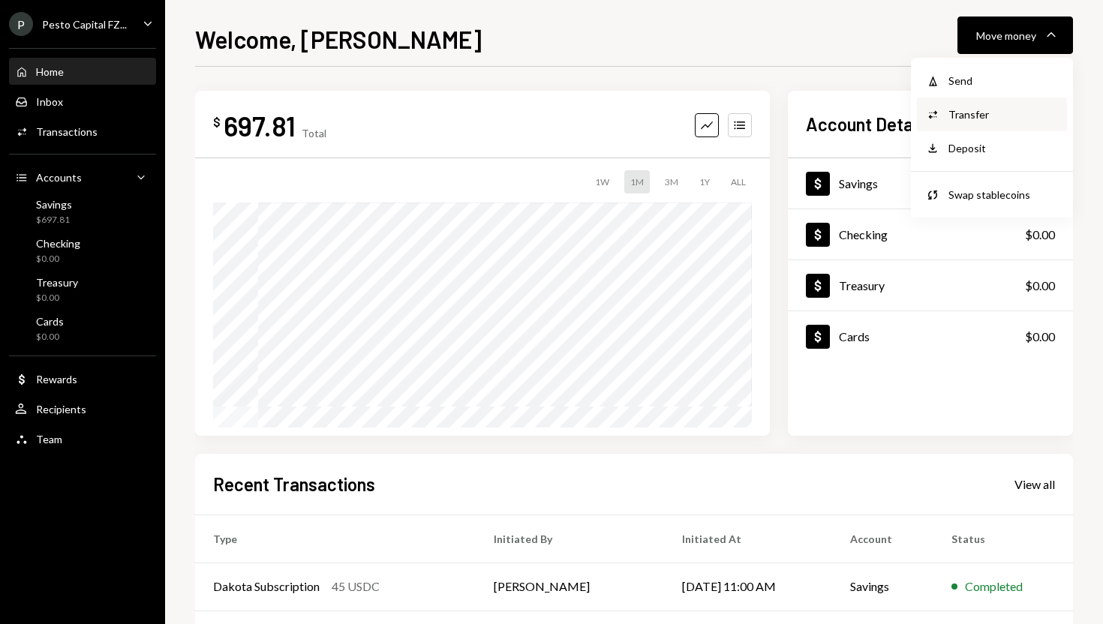
click at [965, 112] on div "Transfer" at bounding box center [1003, 115] width 110 height 16
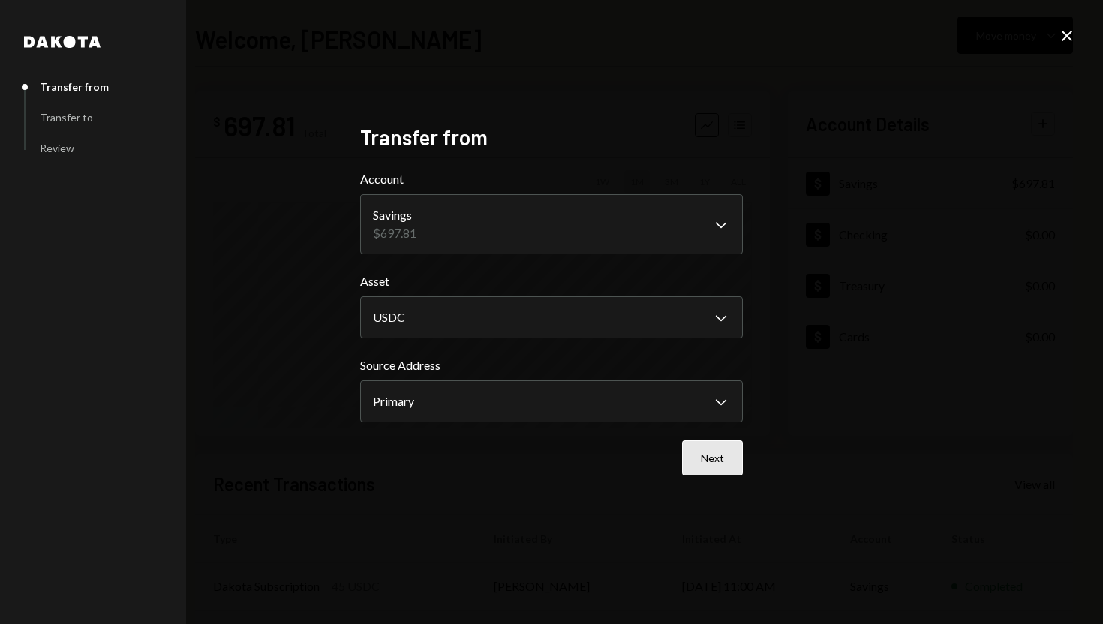
click at [718, 458] on button "Next" at bounding box center [712, 457] width 61 height 35
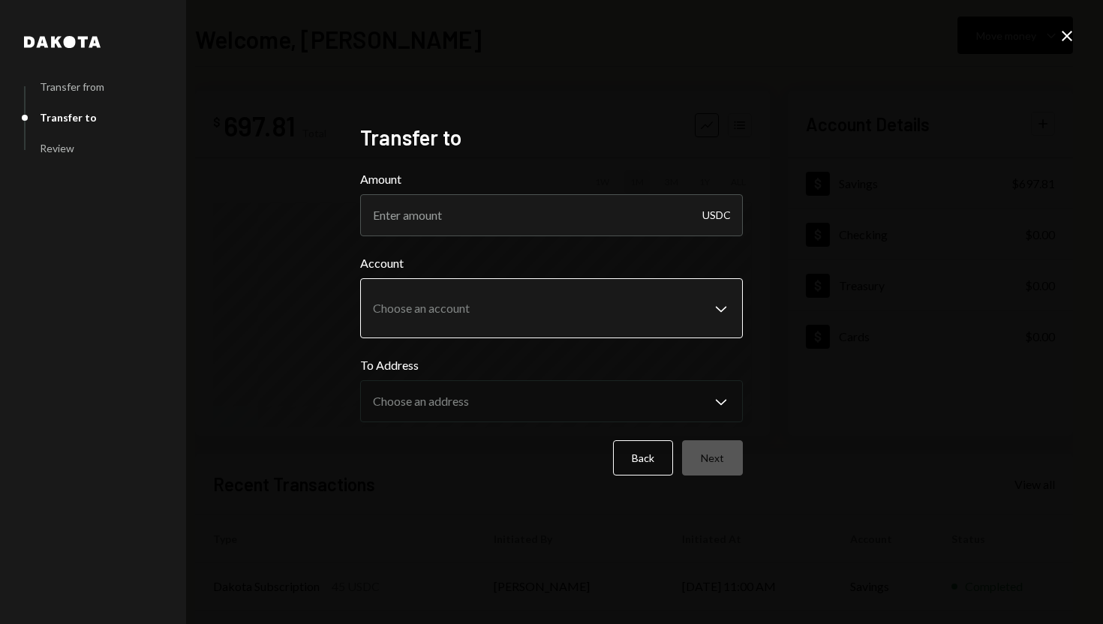
click at [626, 314] on body "**********" at bounding box center [551, 312] width 1103 height 624
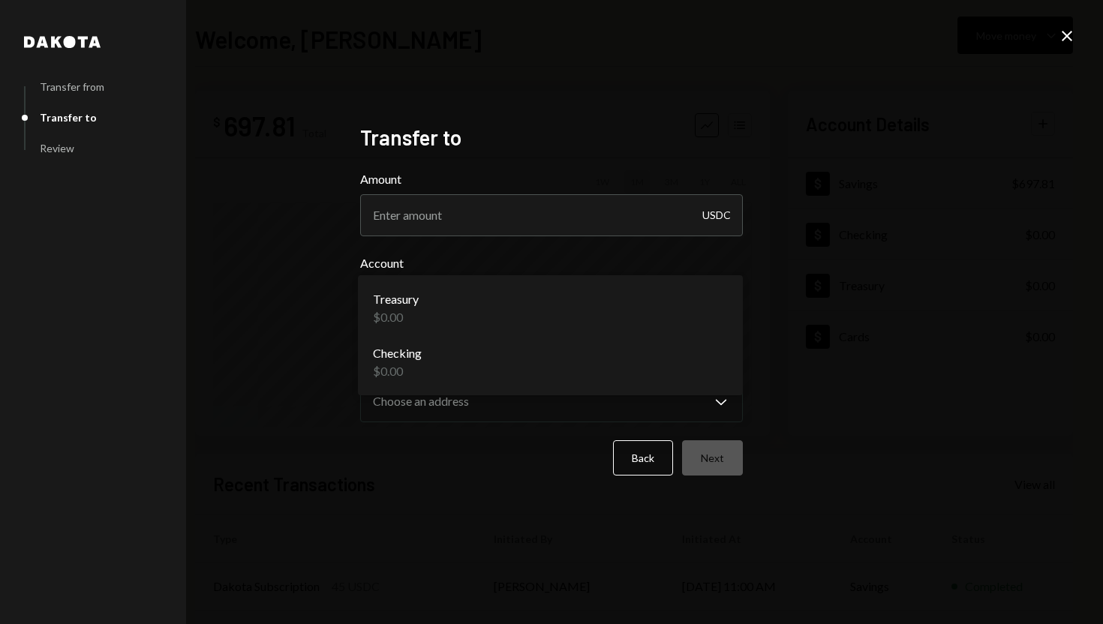
click at [893, 282] on div "**********" at bounding box center [551, 312] width 1103 height 624
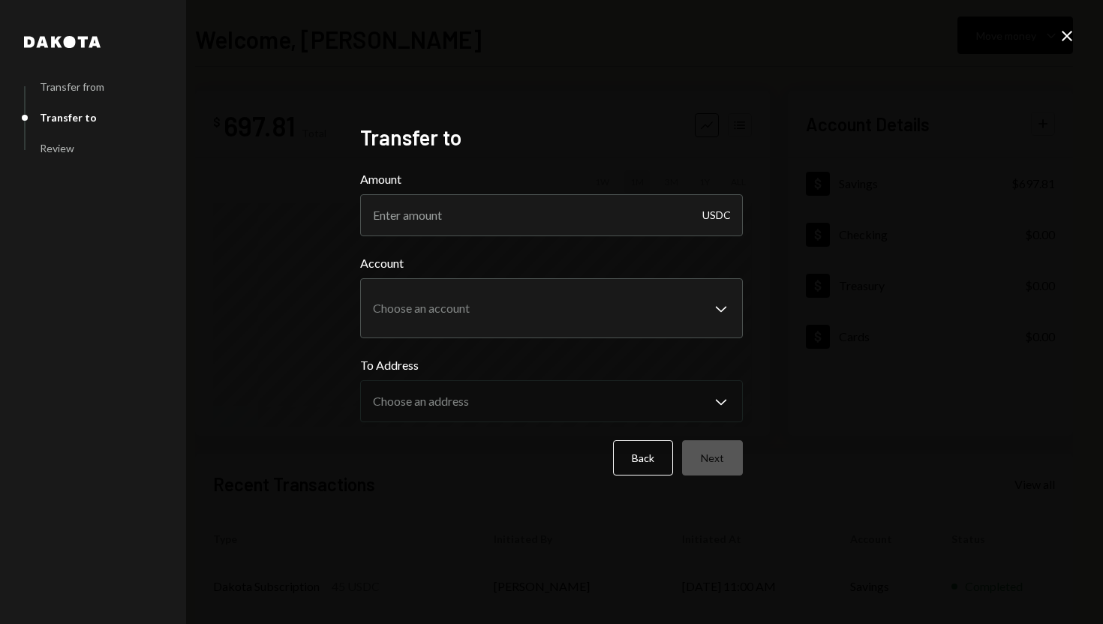
click at [1061, 42] on icon "Close" at bounding box center [1067, 36] width 18 height 18
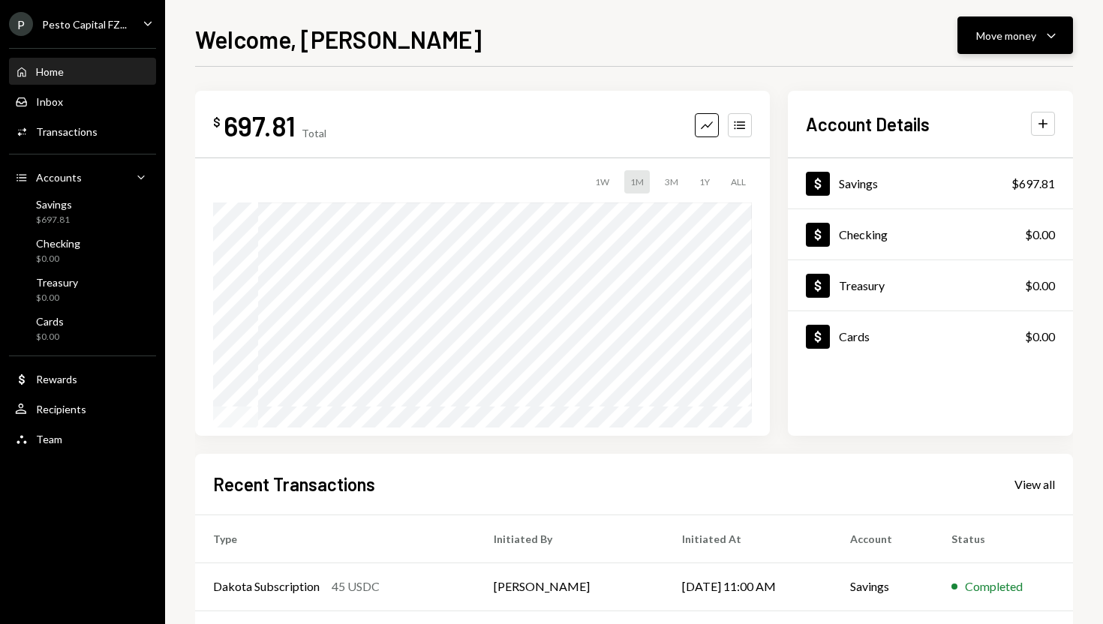
click at [1040, 27] on div "Move money Caret Down" at bounding box center [1015, 35] width 78 height 18
click at [960, 76] on div "Send" at bounding box center [1003, 81] width 110 height 16
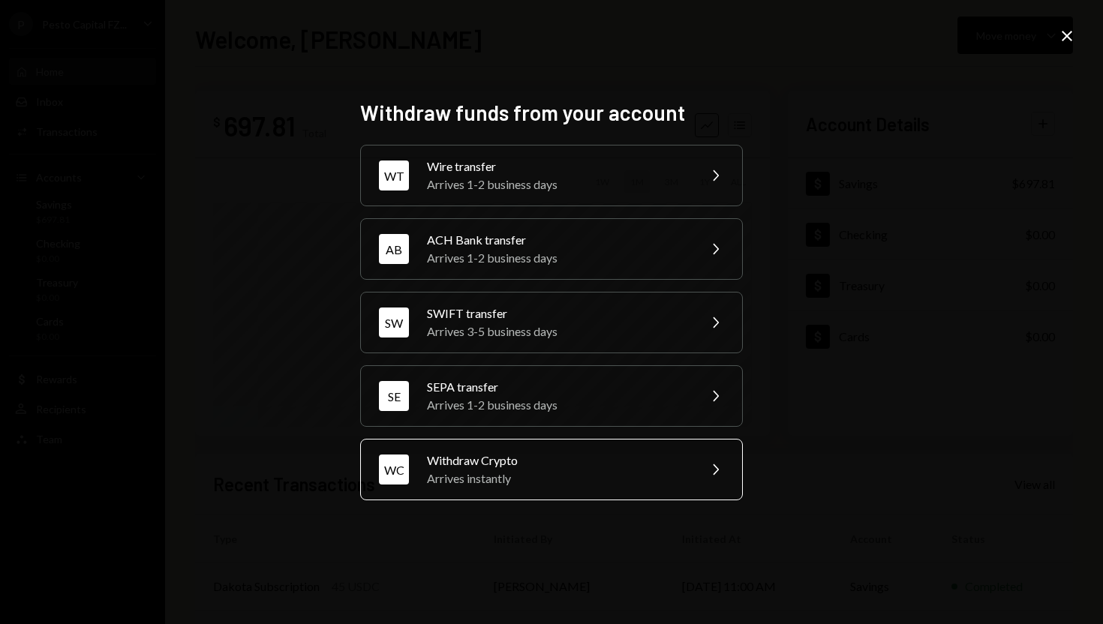
click at [533, 467] on div "Withdraw Crypto" at bounding box center [557, 461] width 261 height 18
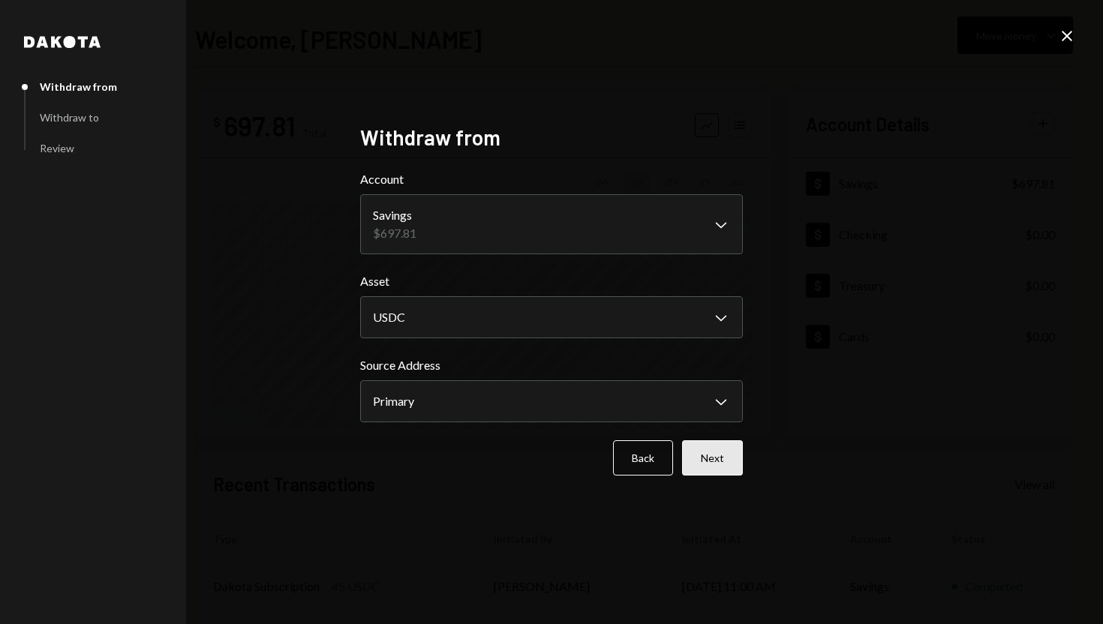
click at [716, 461] on button "Next" at bounding box center [712, 457] width 61 height 35
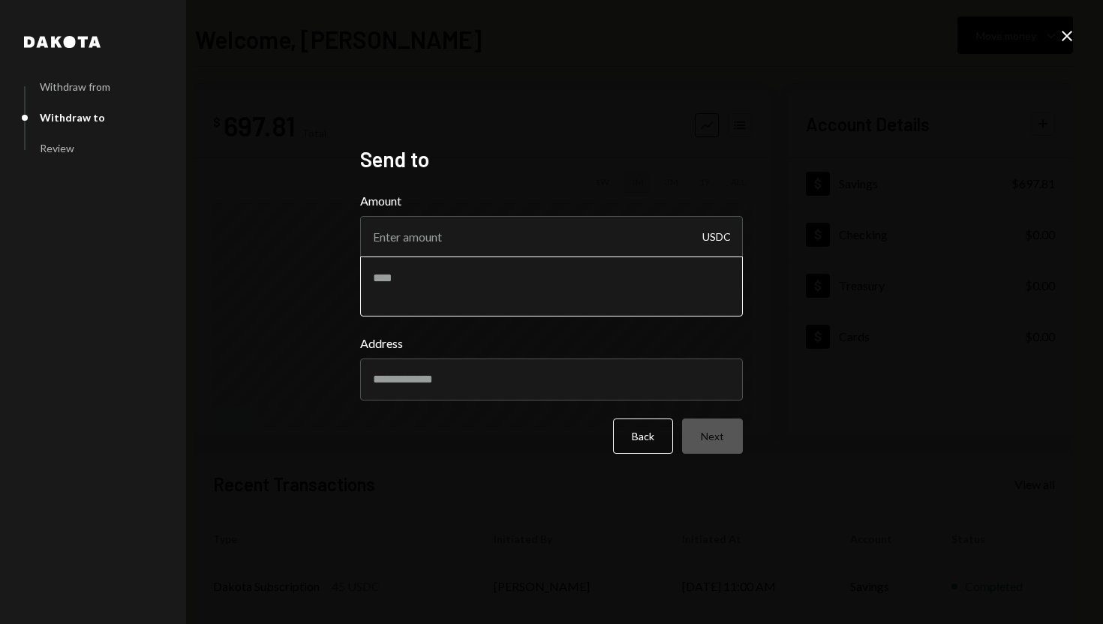
click at [536, 277] on textarea at bounding box center [551, 287] width 383 height 60
click at [527, 383] on input "Address" at bounding box center [551, 380] width 383 height 42
paste input "**********"
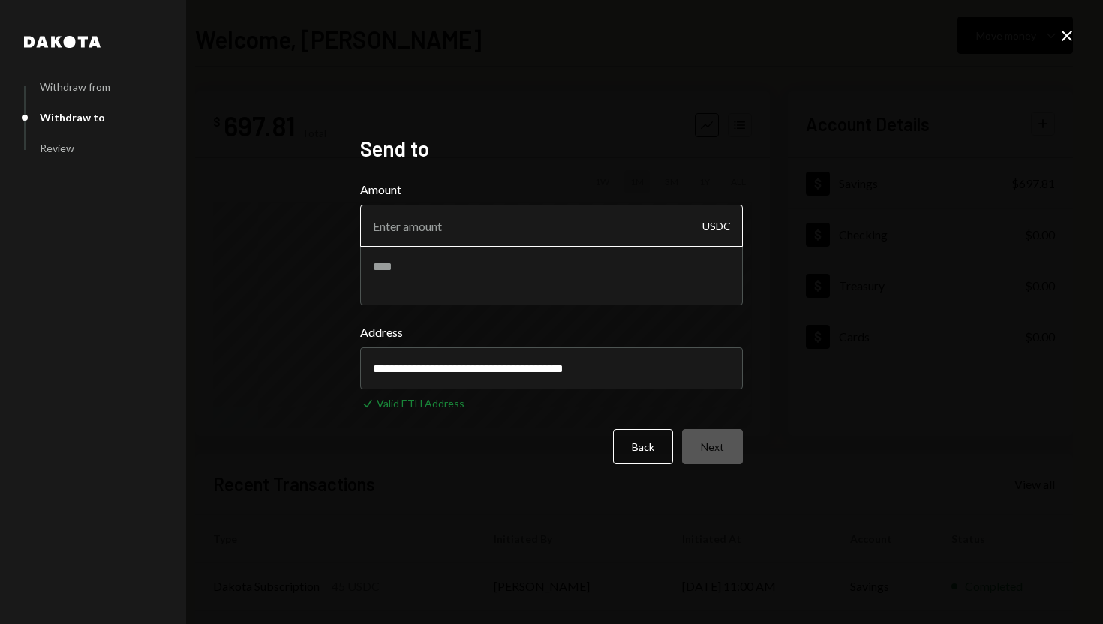
type input "**********"
click at [448, 239] on input "Amount" at bounding box center [551, 226] width 383 height 42
type input "697"
type input "697.81"
click at [725, 466] on div "**********" at bounding box center [551, 312] width 383 height 353
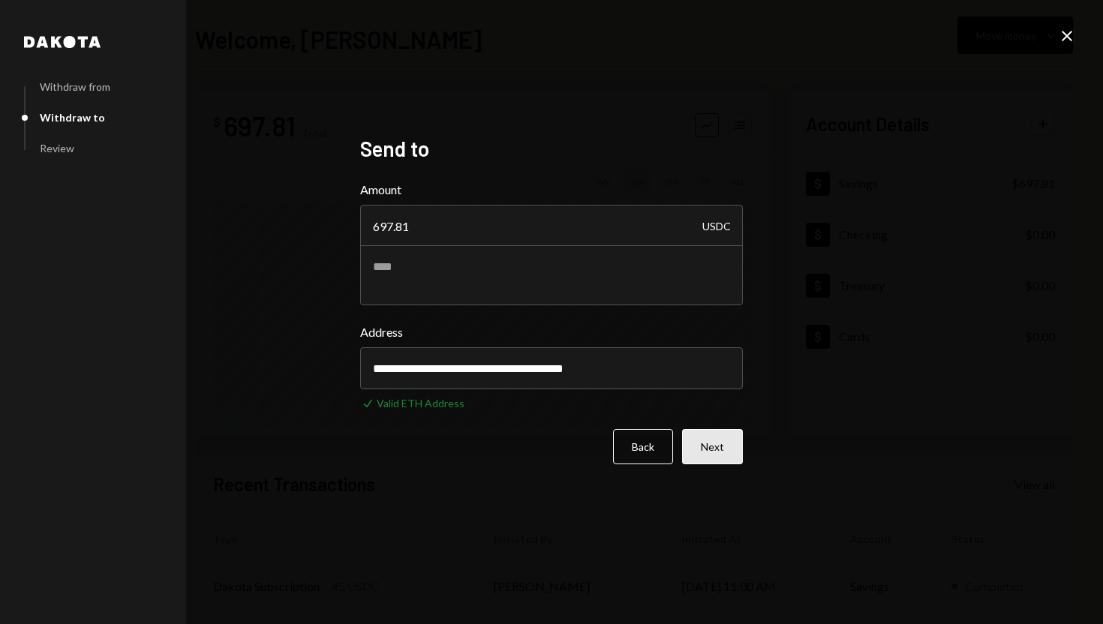
click at [718, 461] on button "Next" at bounding box center [712, 446] width 61 height 35
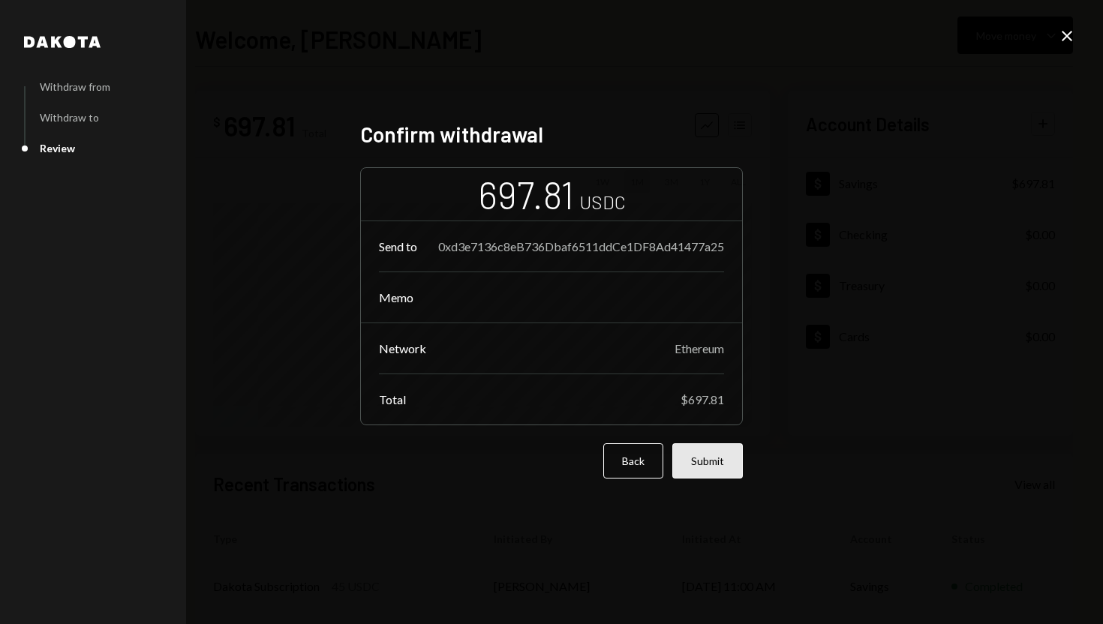
click at [718, 458] on button "Submit" at bounding box center [707, 460] width 71 height 35
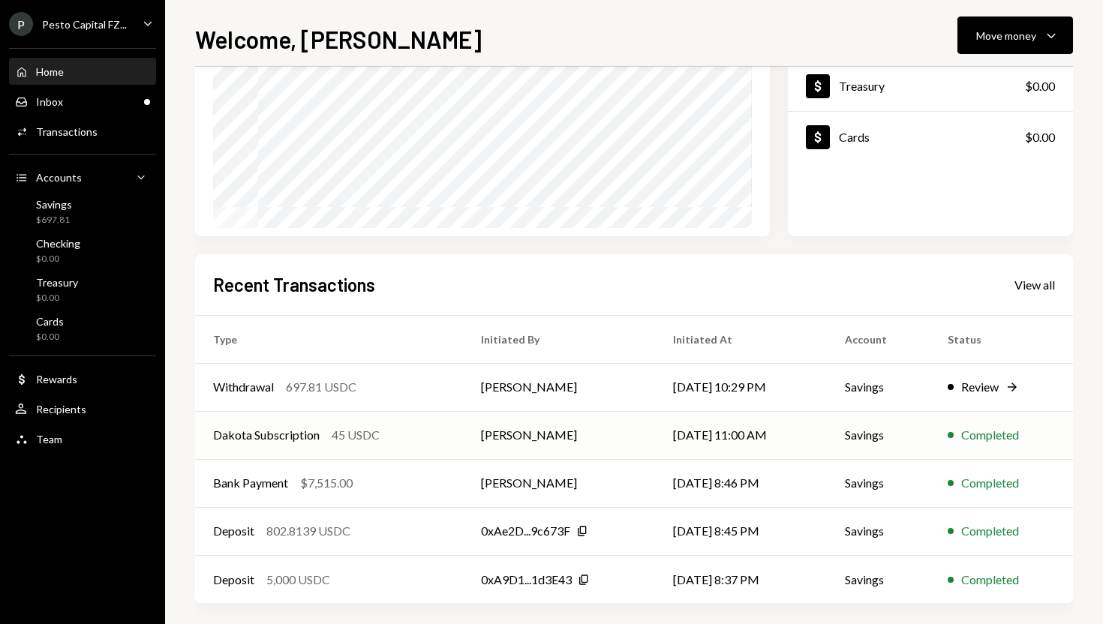
scroll to position [209, 0]
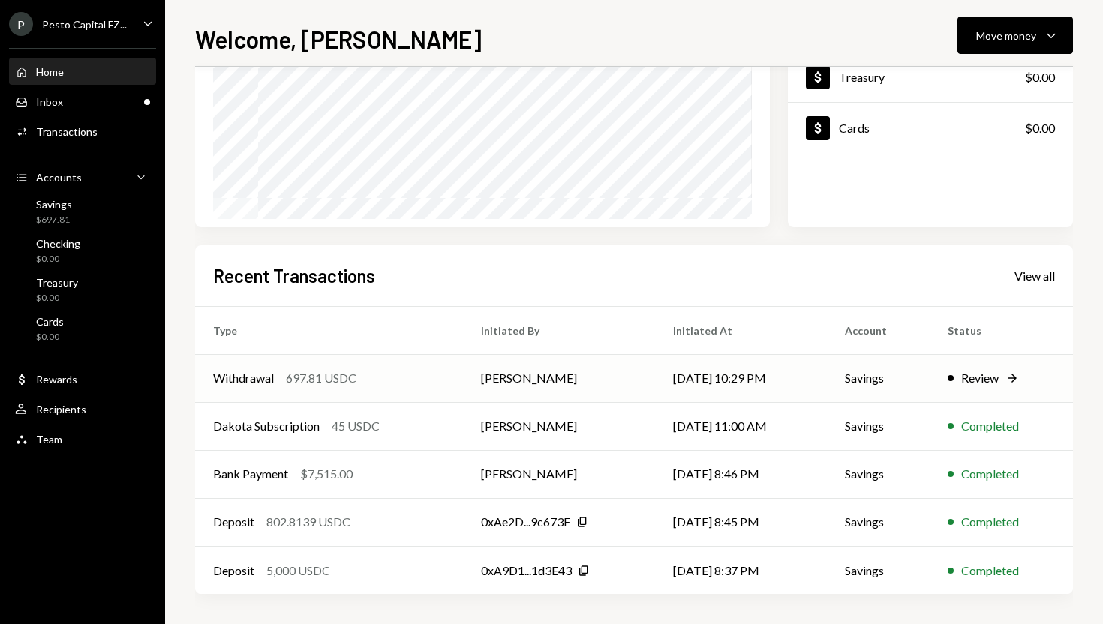
click at [988, 377] on div "Review" at bounding box center [980, 378] width 38 height 18
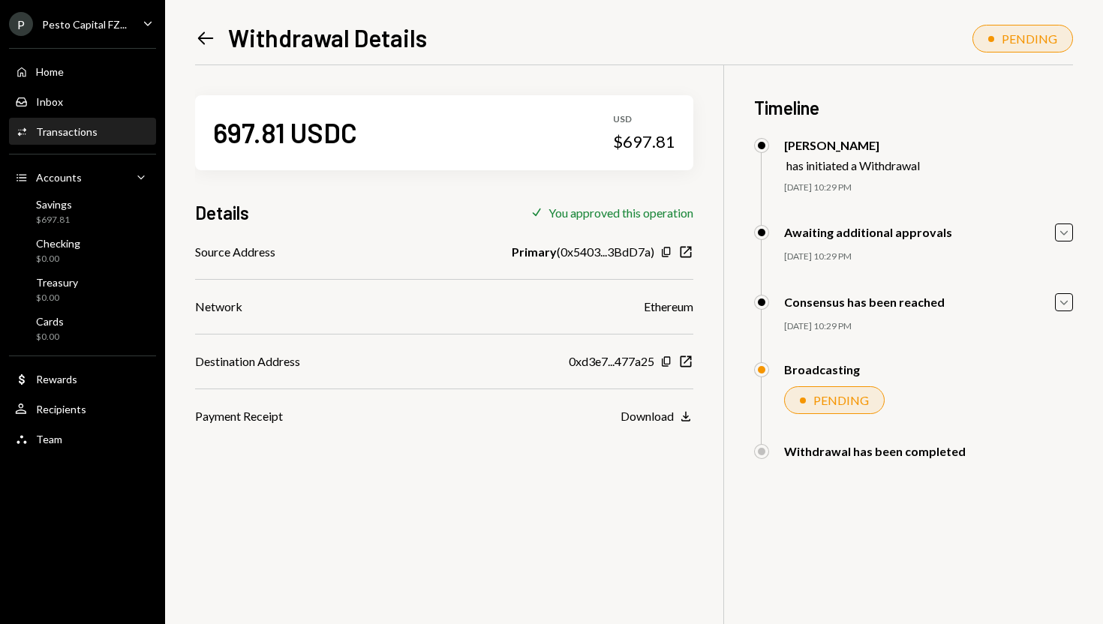
click at [205, 44] on icon "Left Arrow" at bounding box center [205, 38] width 21 height 21
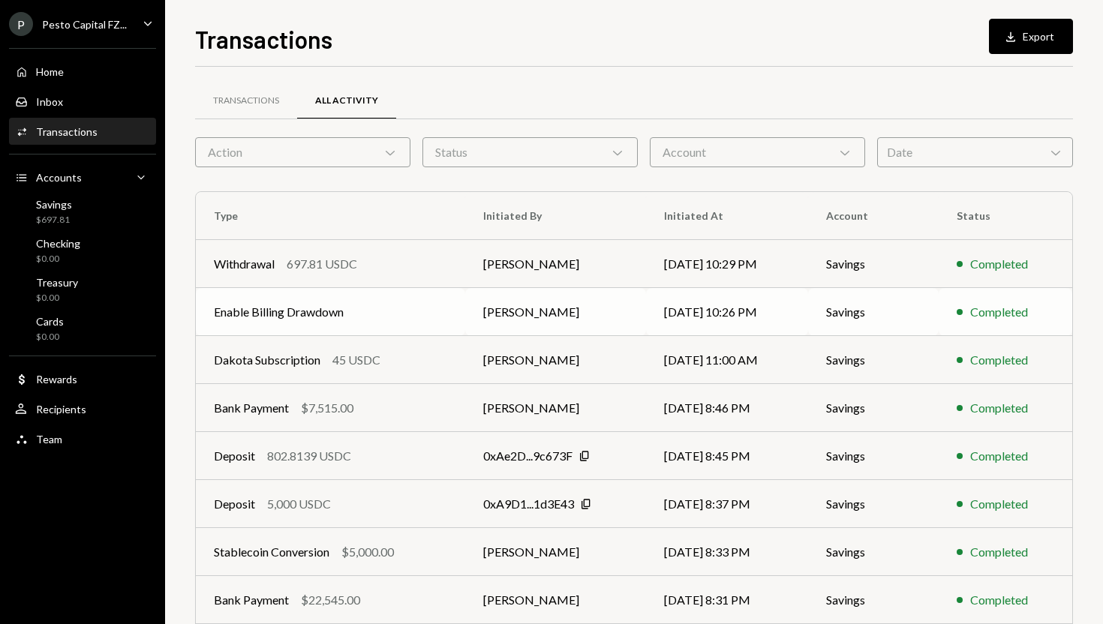
click at [335, 311] on td "Enable Billing Drawdown" at bounding box center [330, 312] width 269 height 48
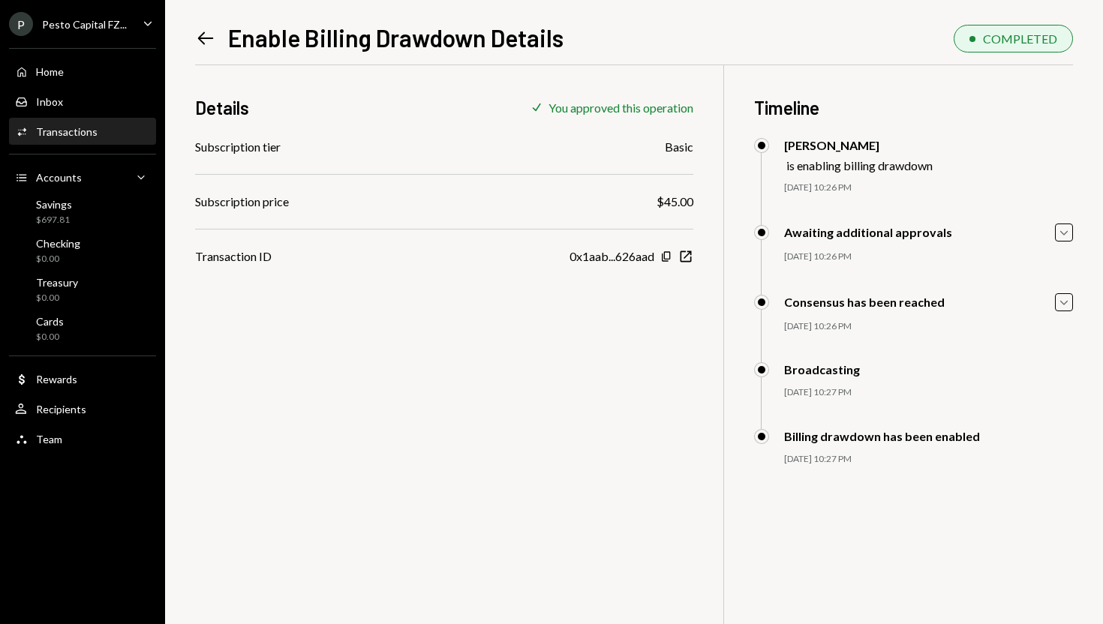
click at [196, 39] on icon "Left Arrow" at bounding box center [205, 38] width 21 height 21
